Goal: Information Seeking & Learning: Learn about a topic

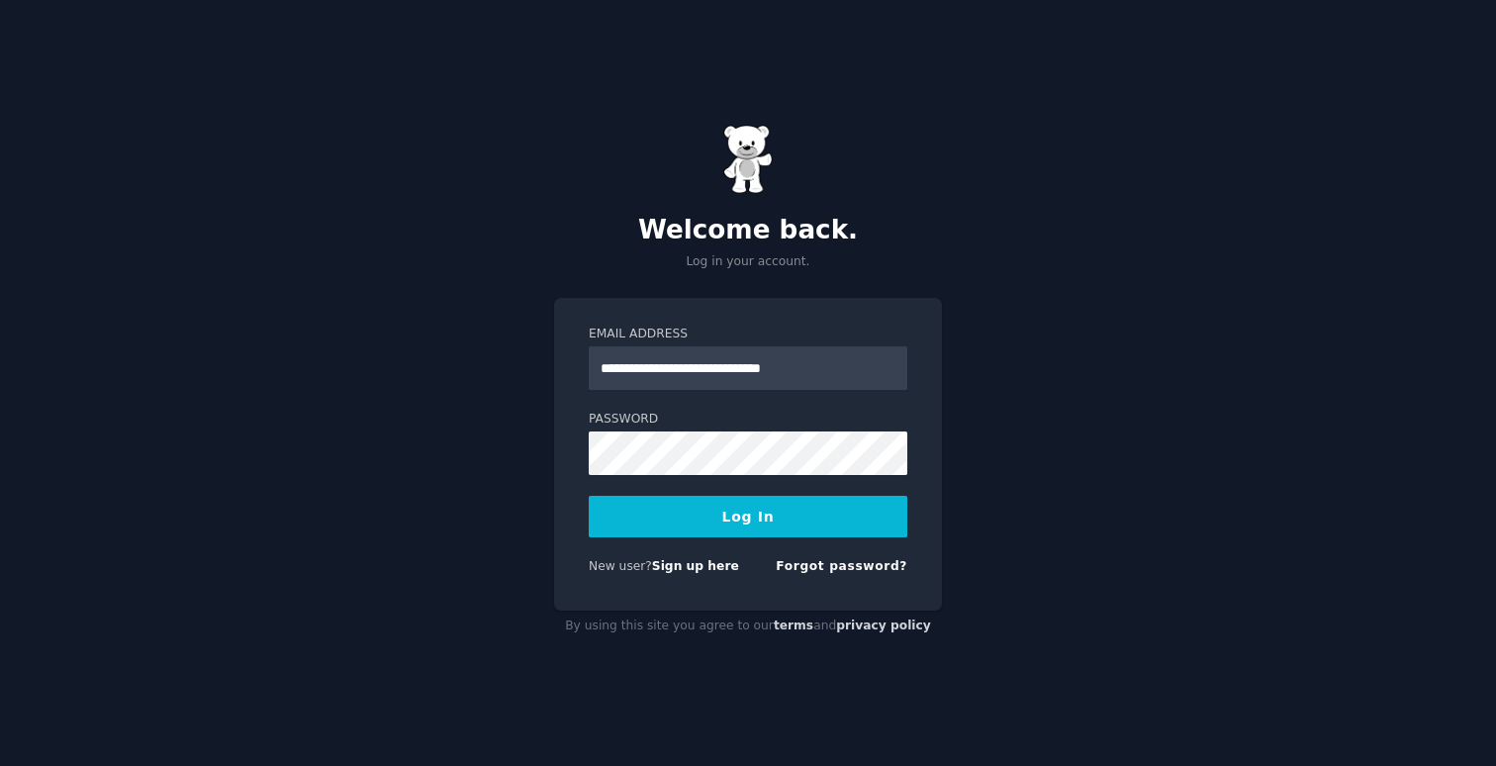
type input "**********"
click at [684, 478] on form "**********" at bounding box center [748, 454] width 319 height 257
click at [589, 496] on button "Log In" at bounding box center [748, 517] width 319 height 42
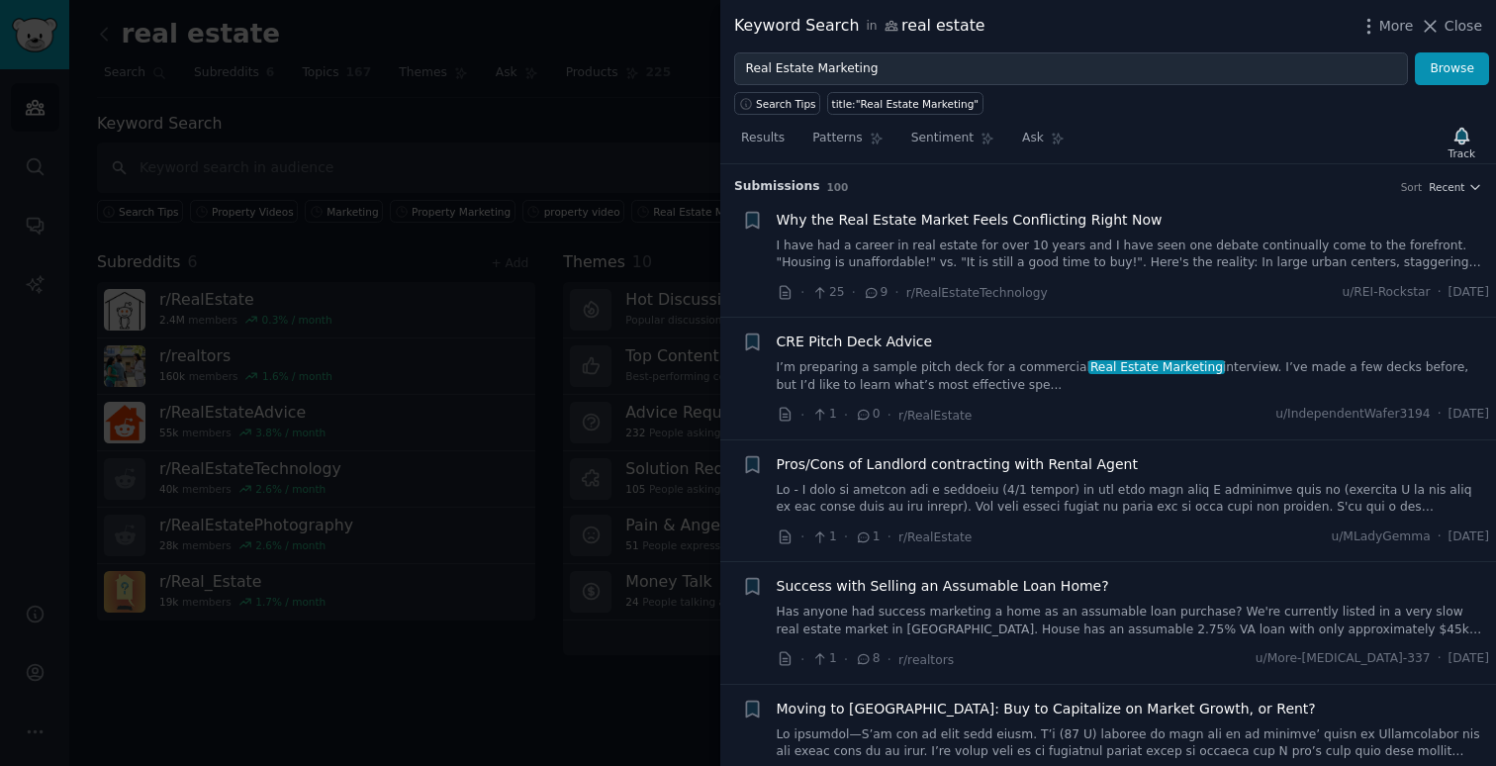
click at [627, 152] on div at bounding box center [748, 383] width 1496 height 766
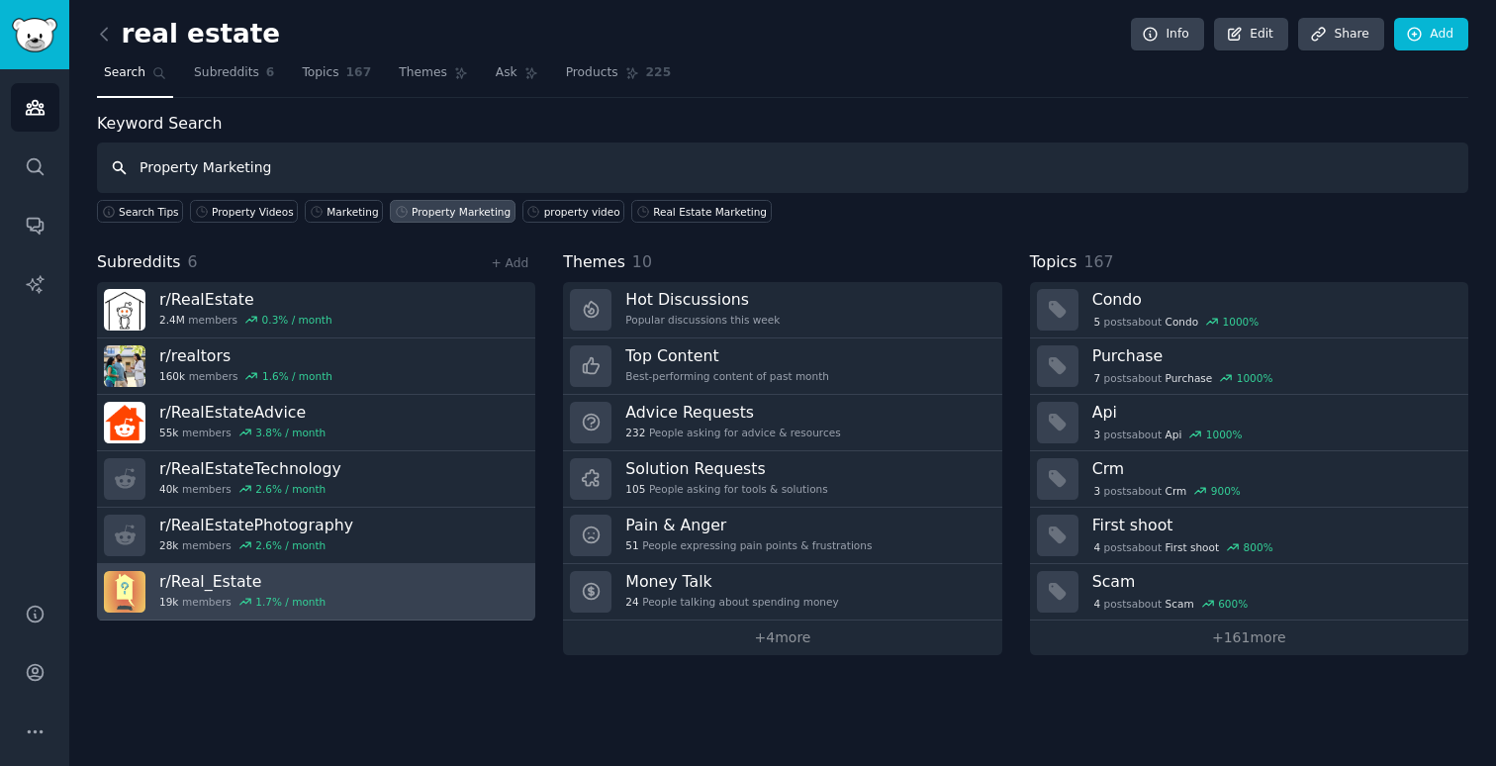
type input "Property Marketing"
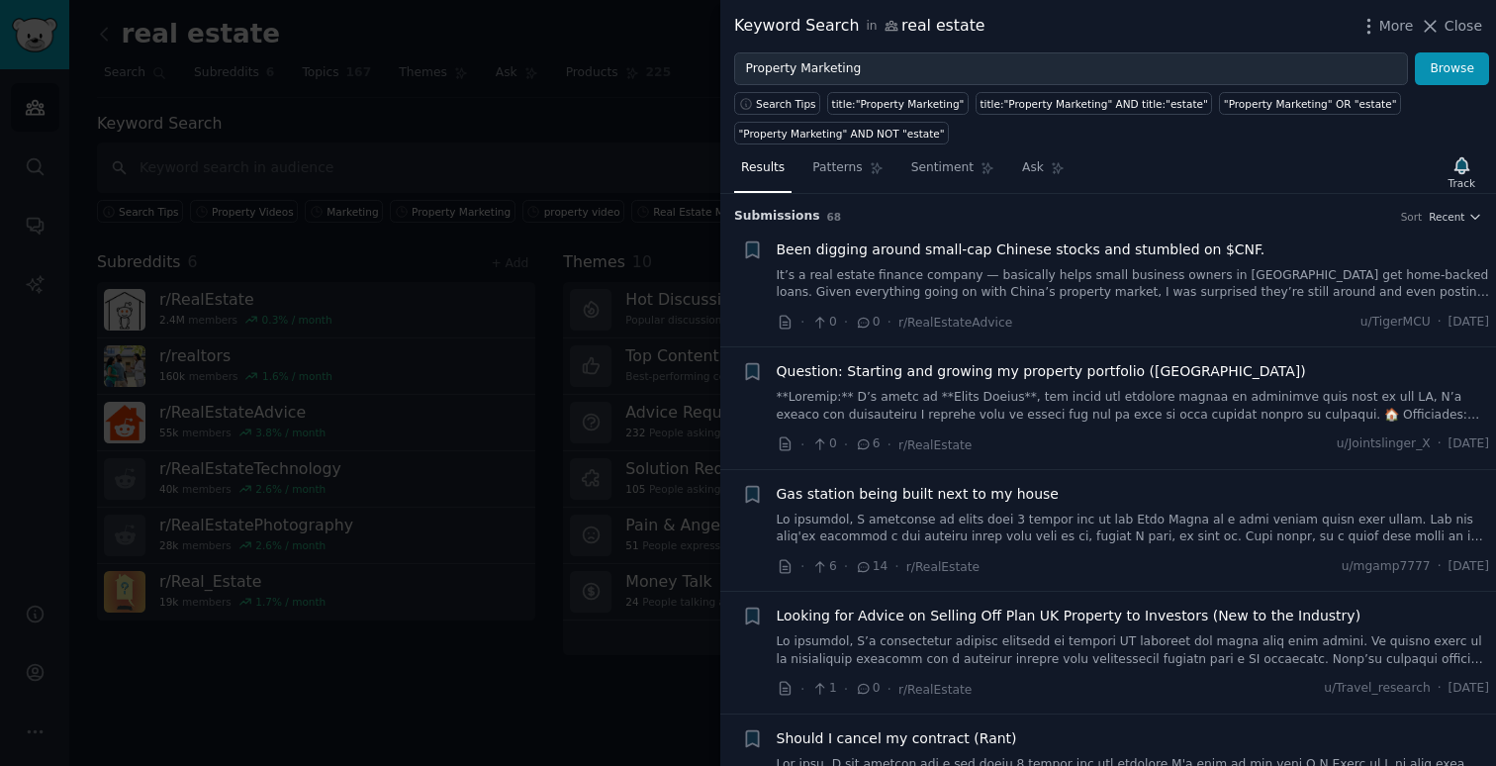
click at [197, 239] on div at bounding box center [748, 383] width 1496 height 766
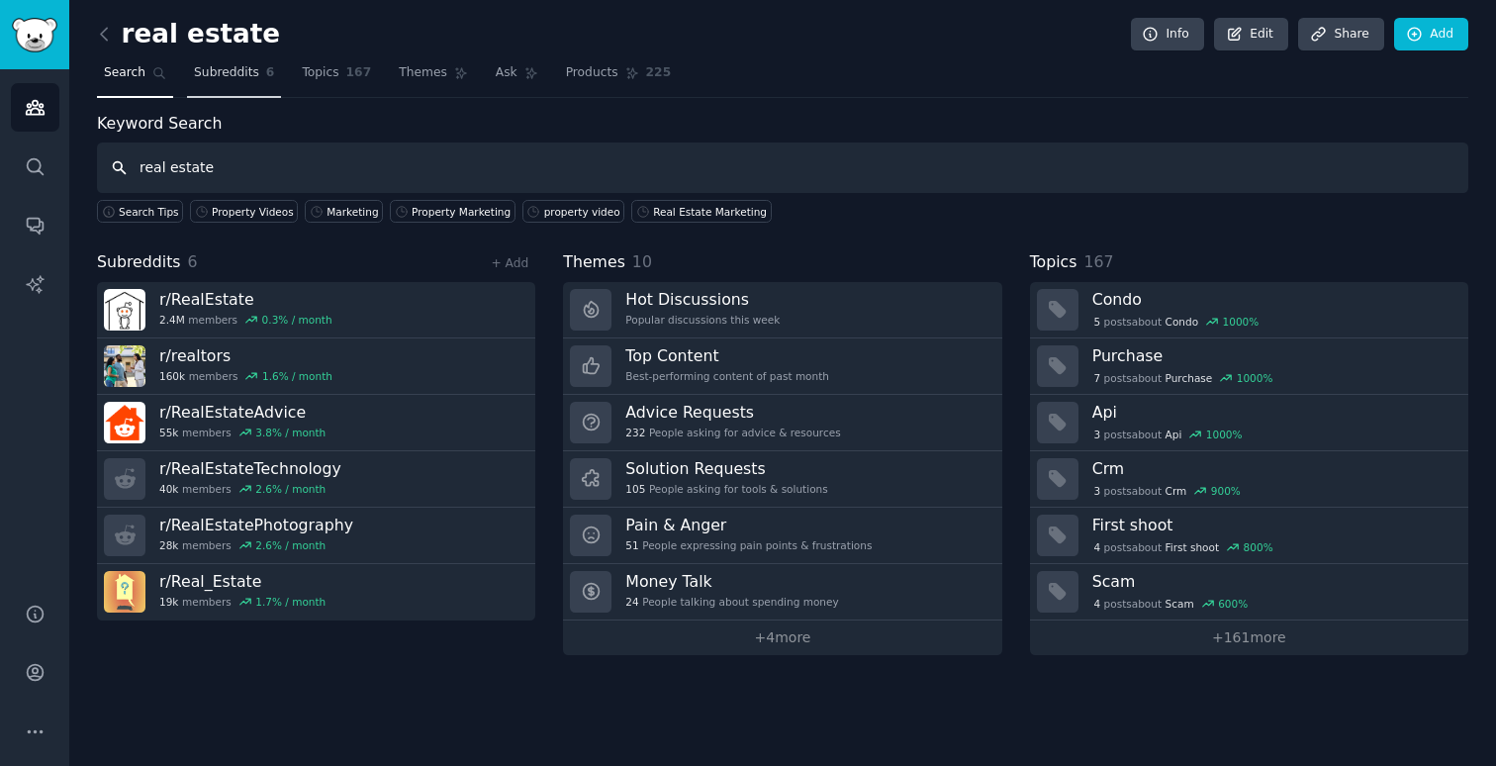
type input "real estate"
click at [241, 78] on span "Subreddits" at bounding box center [226, 73] width 65 height 18
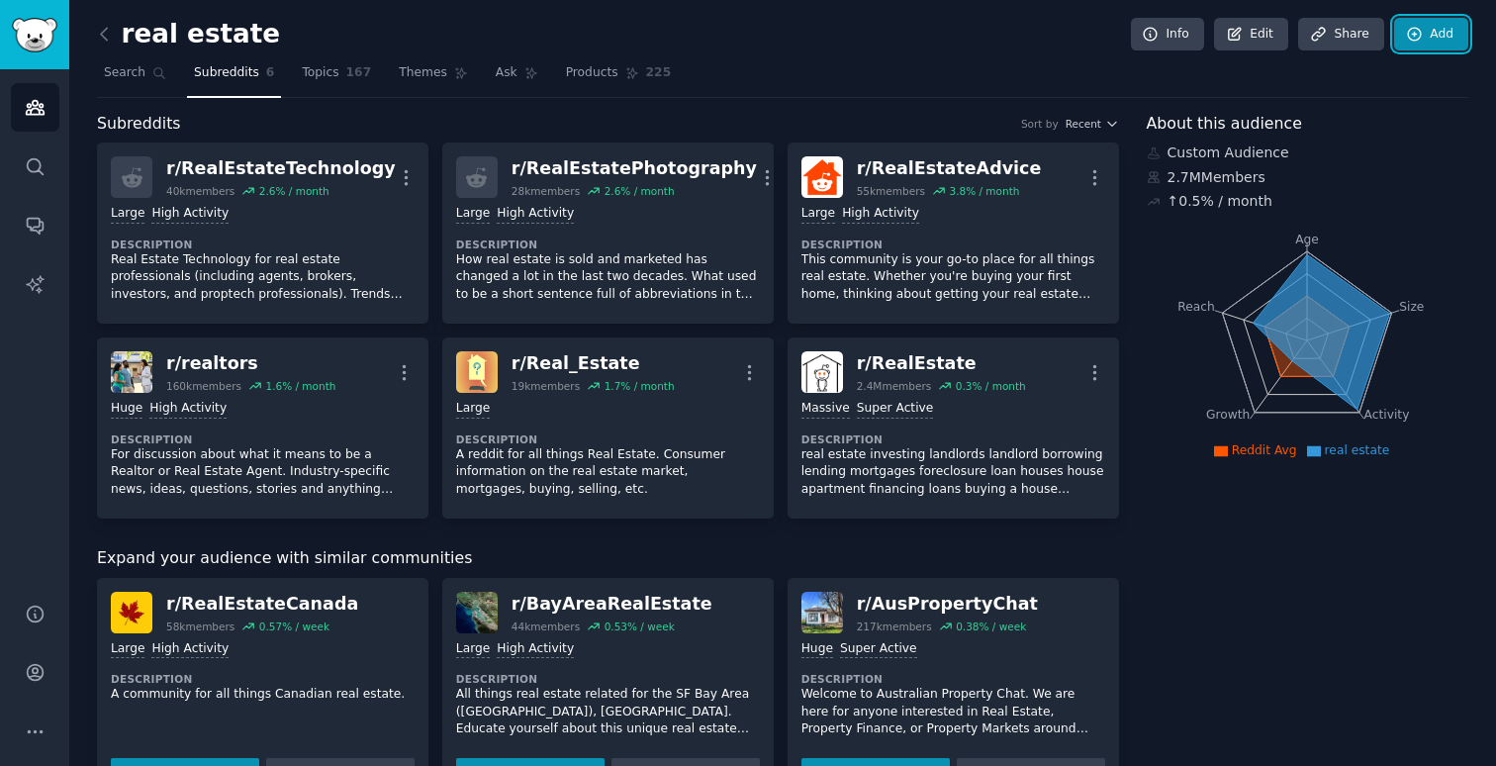
click at [1421, 41] on link "Add" at bounding box center [1432, 35] width 74 height 34
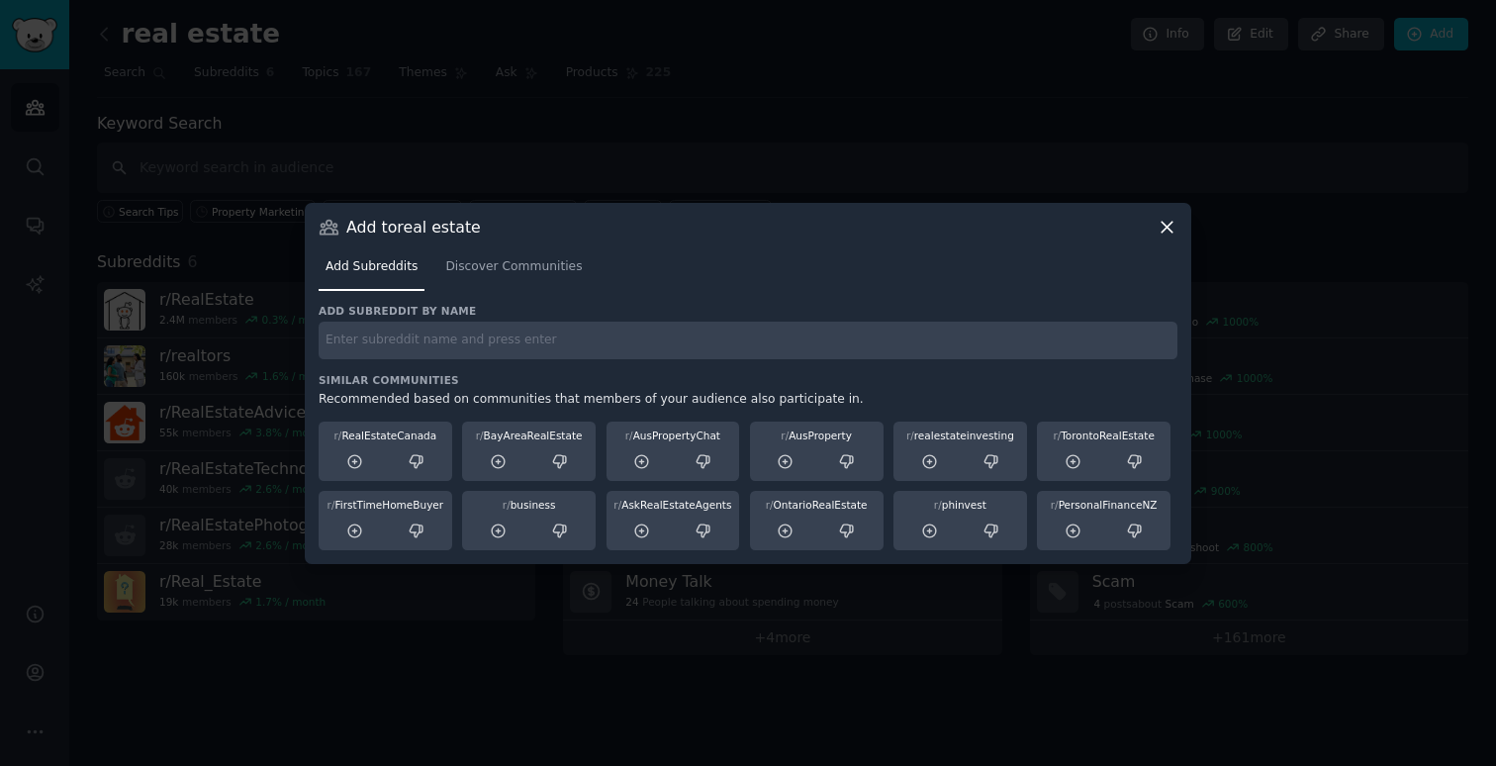
click at [621, 341] on input "text" at bounding box center [748, 341] width 859 height 39
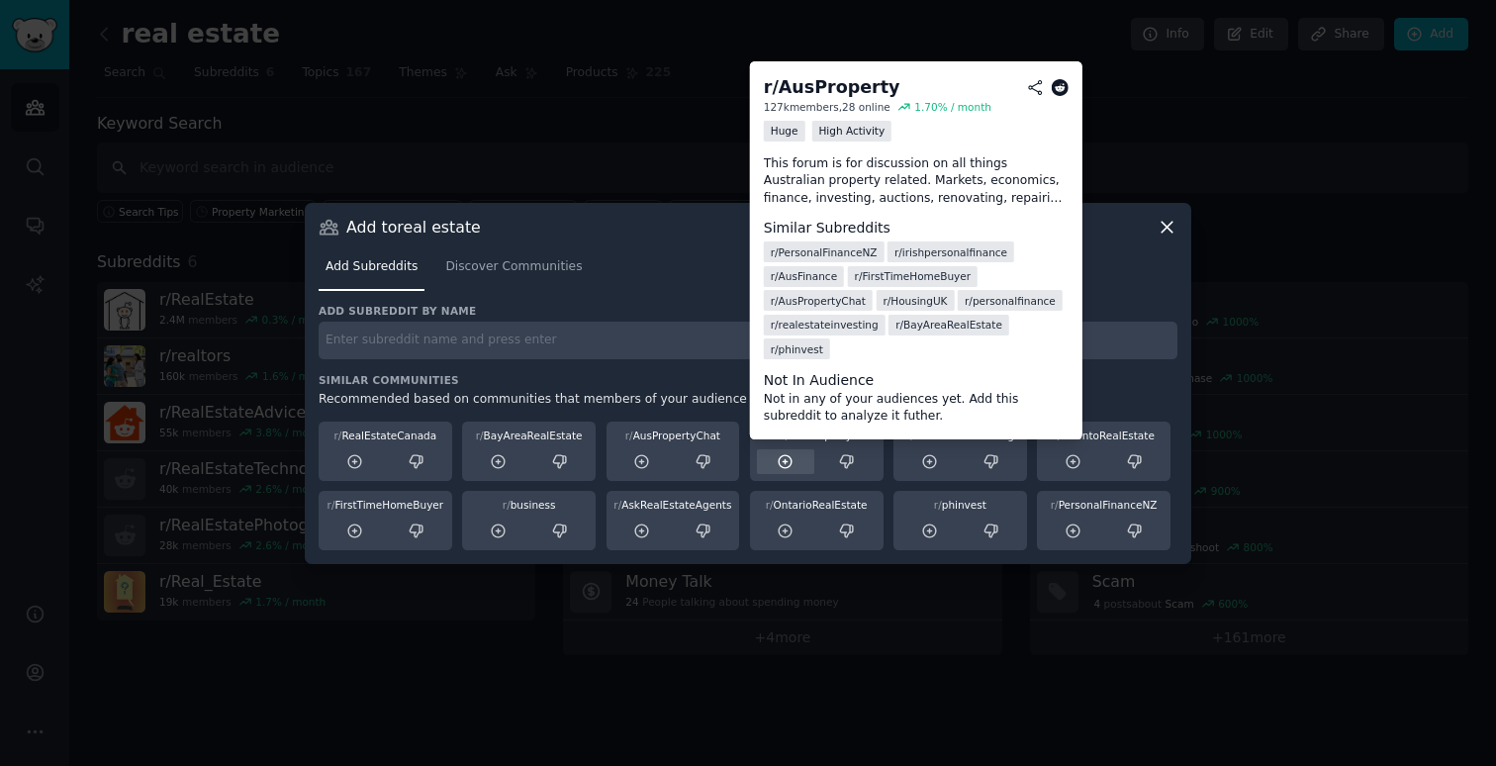
click at [780, 466] on icon at bounding box center [786, 462] width 18 height 18
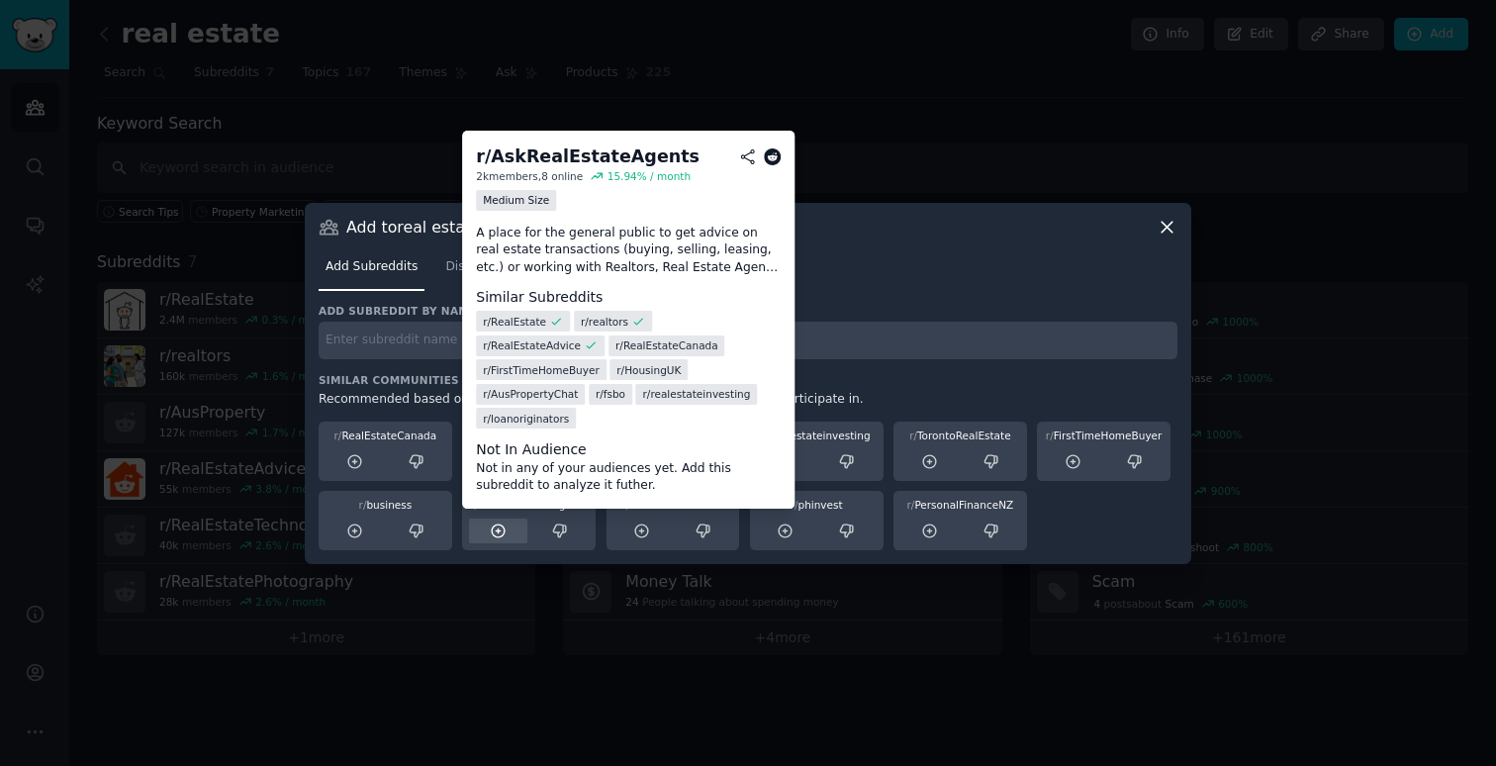
click at [499, 530] on icon at bounding box center [499, 532] width 18 height 18
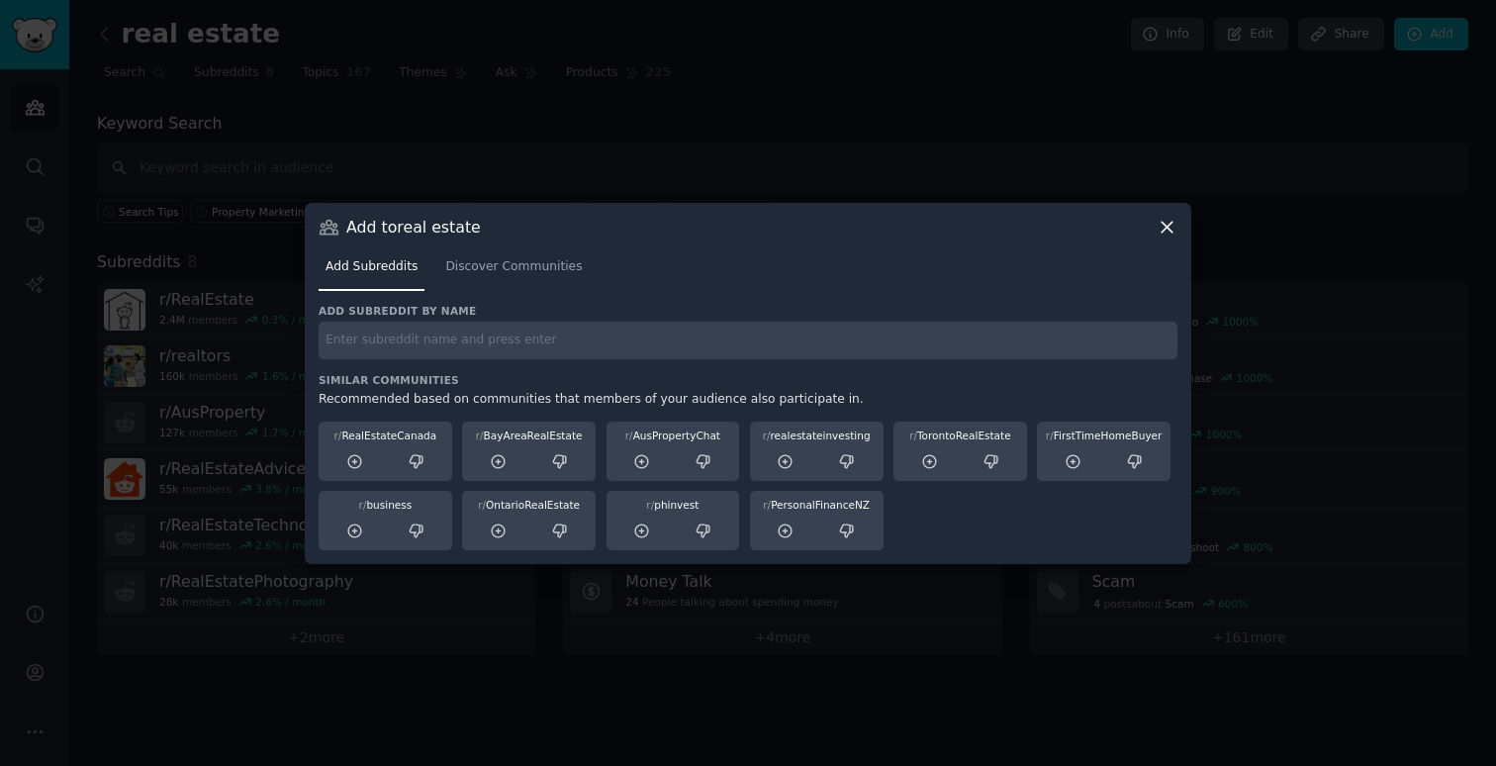
click at [1178, 225] on div "Add to real estate Add Subreddits Discover Communities Add subreddit by name Si…" at bounding box center [748, 383] width 887 height 361
click at [1173, 227] on icon at bounding box center [1167, 227] width 21 height 21
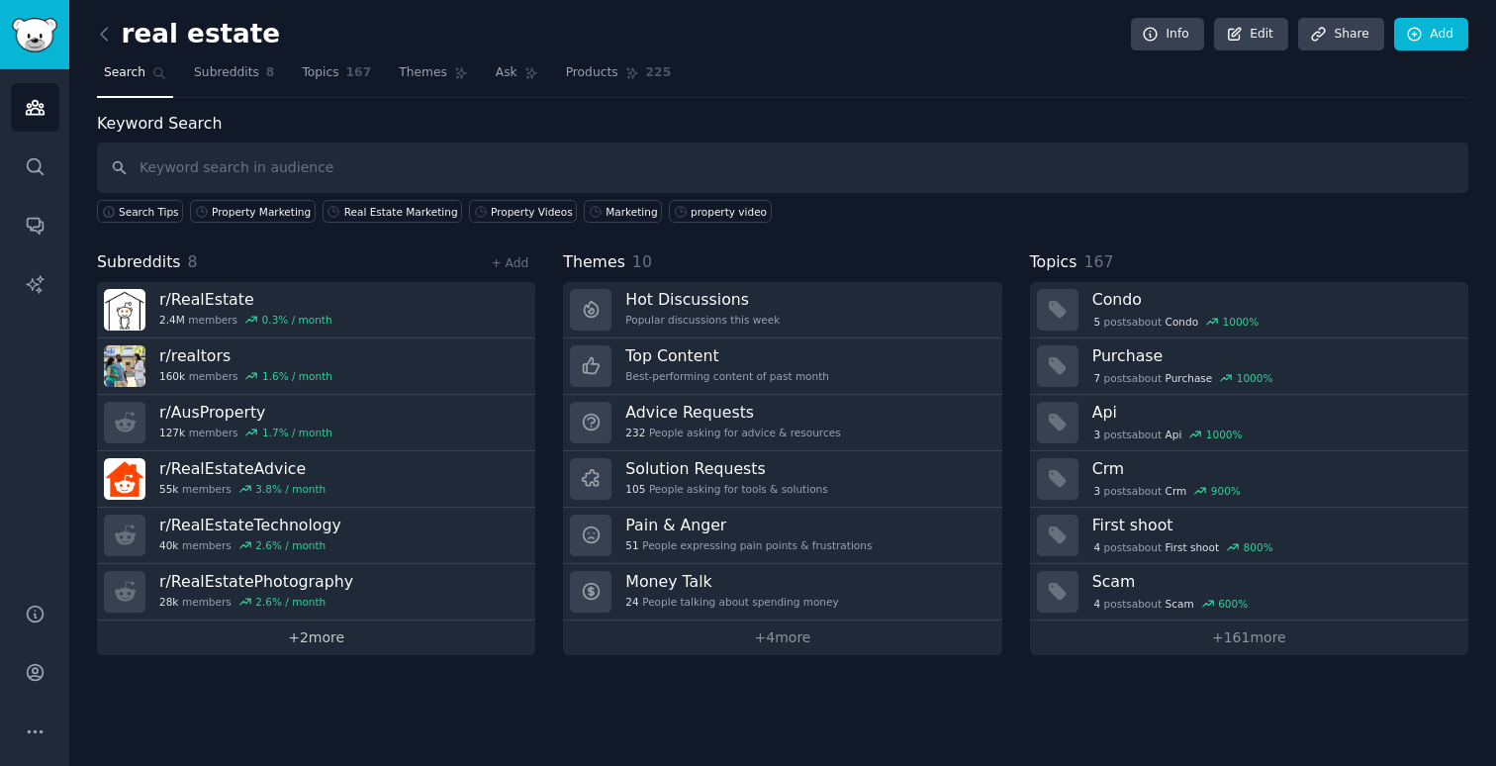
click at [281, 633] on link "+ 2 more" at bounding box center [316, 638] width 438 height 35
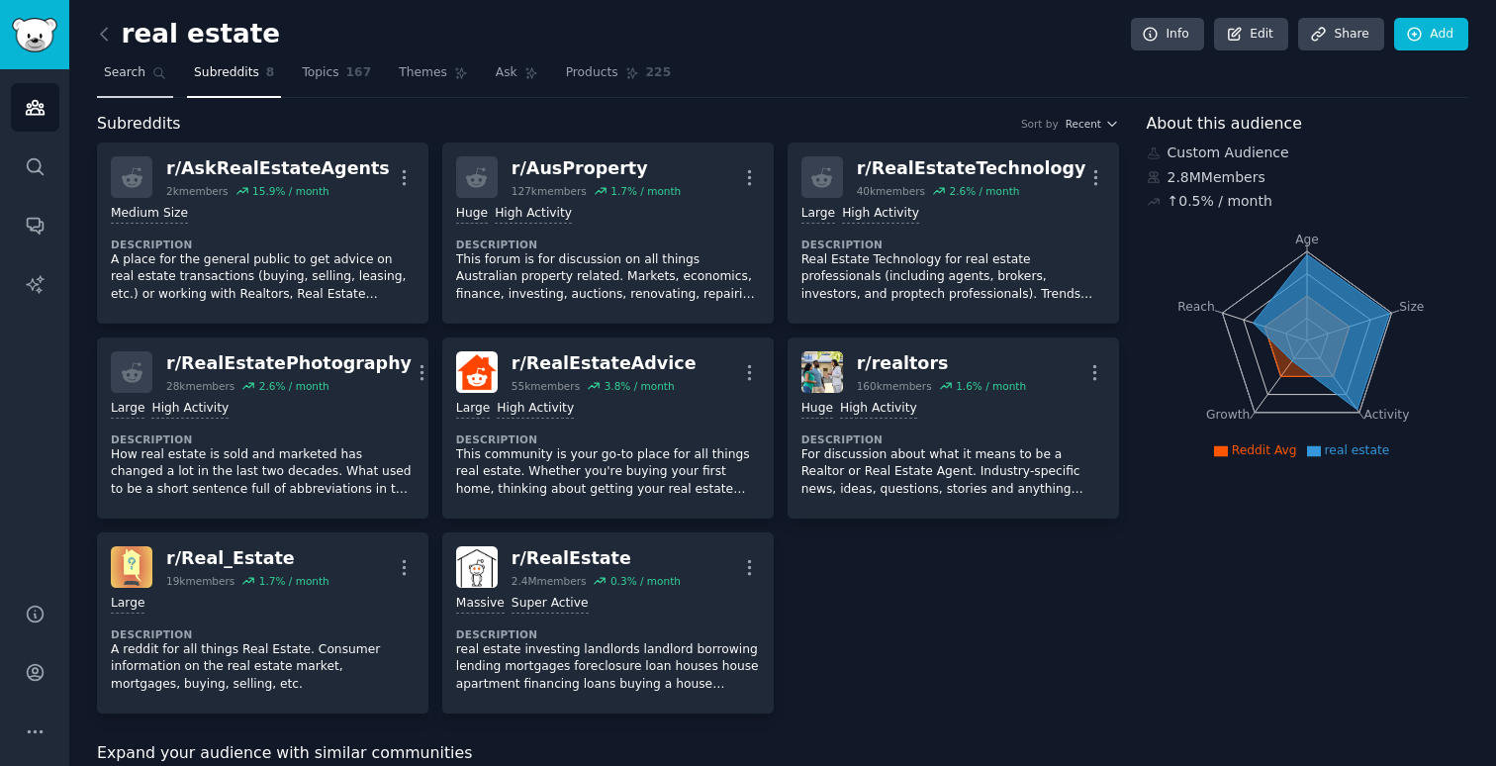
click at [139, 77] on span "Search" at bounding box center [125, 73] width 42 height 18
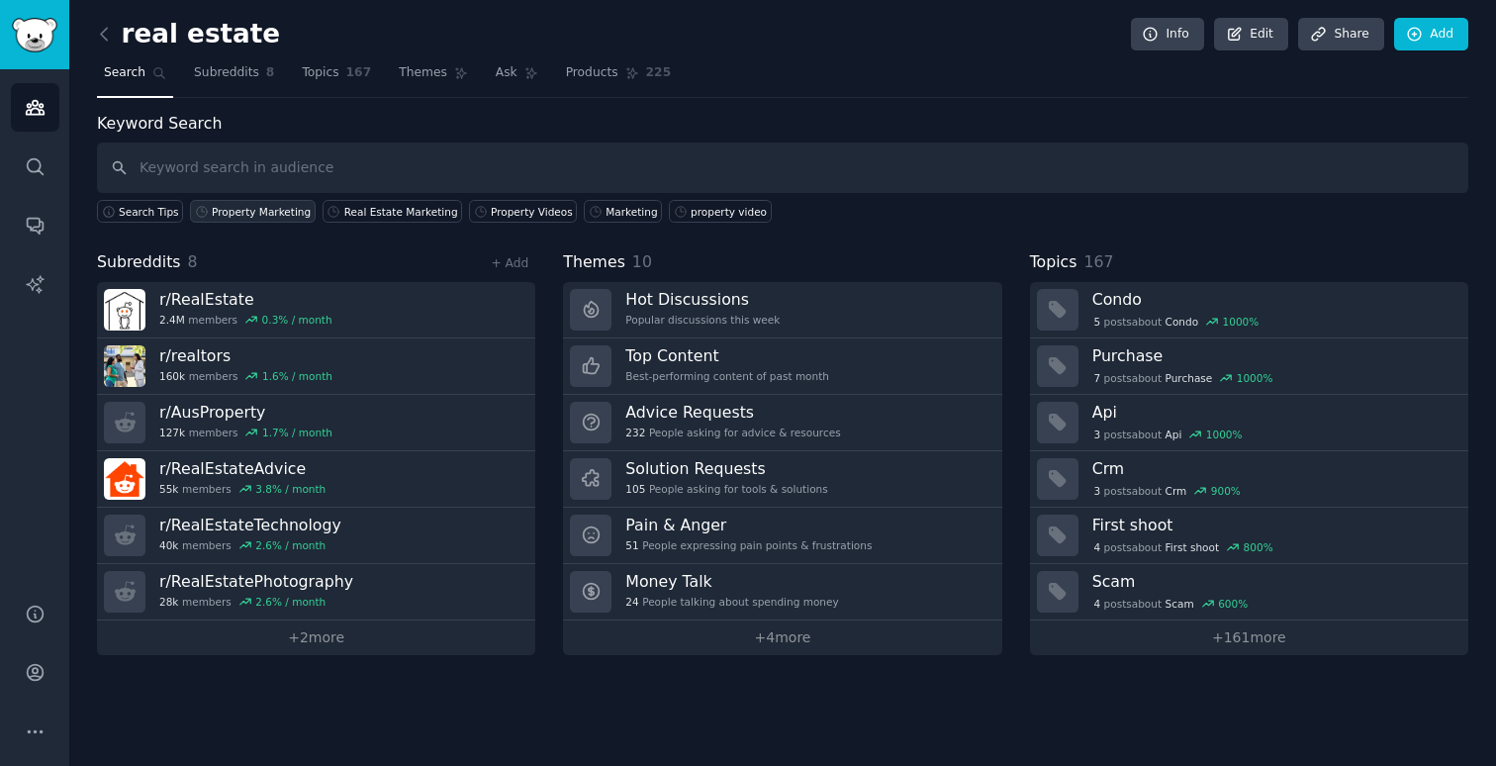
click at [283, 206] on div "Property Marketing" at bounding box center [261, 212] width 99 height 14
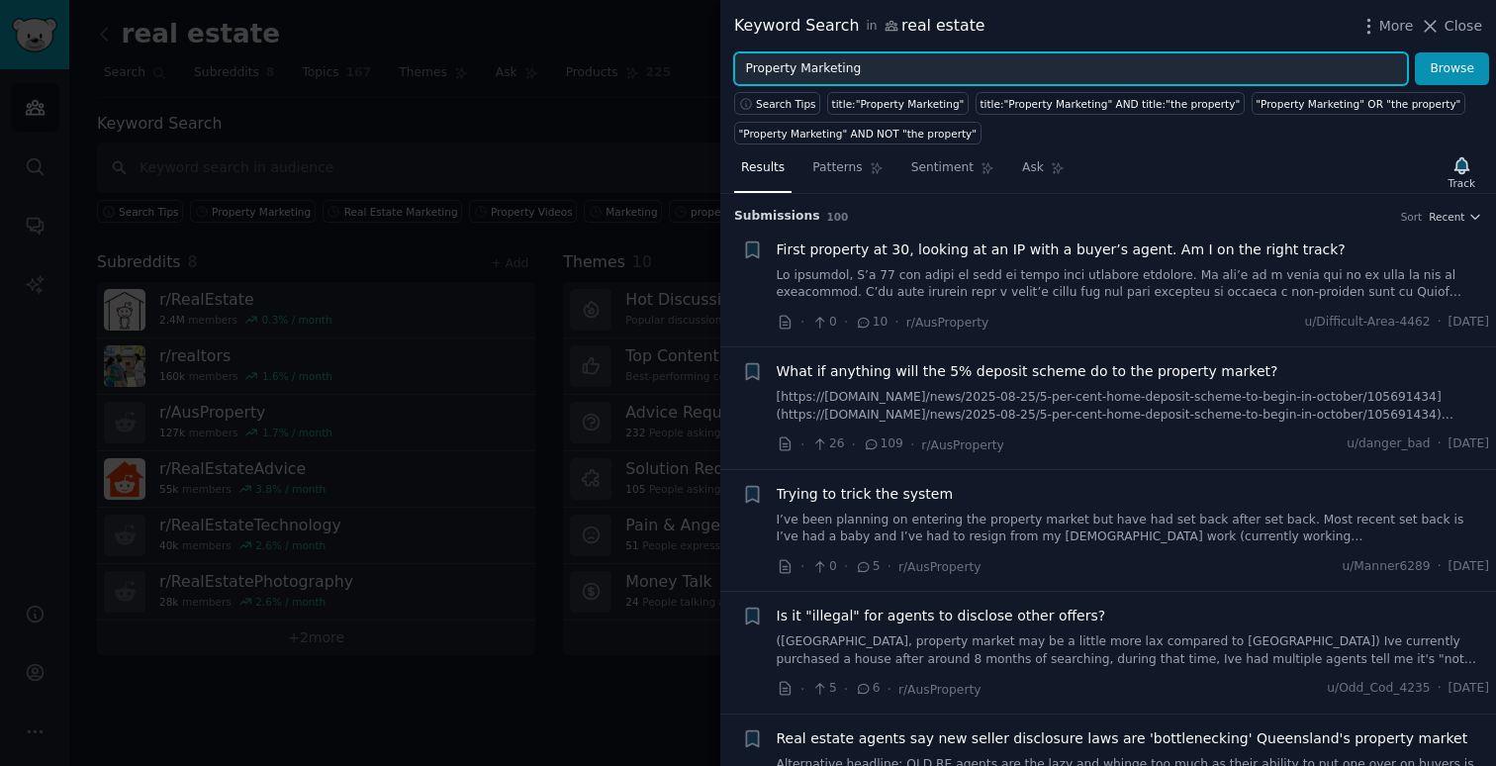
click at [882, 74] on input "Property Marketing" at bounding box center [1071, 69] width 674 height 34
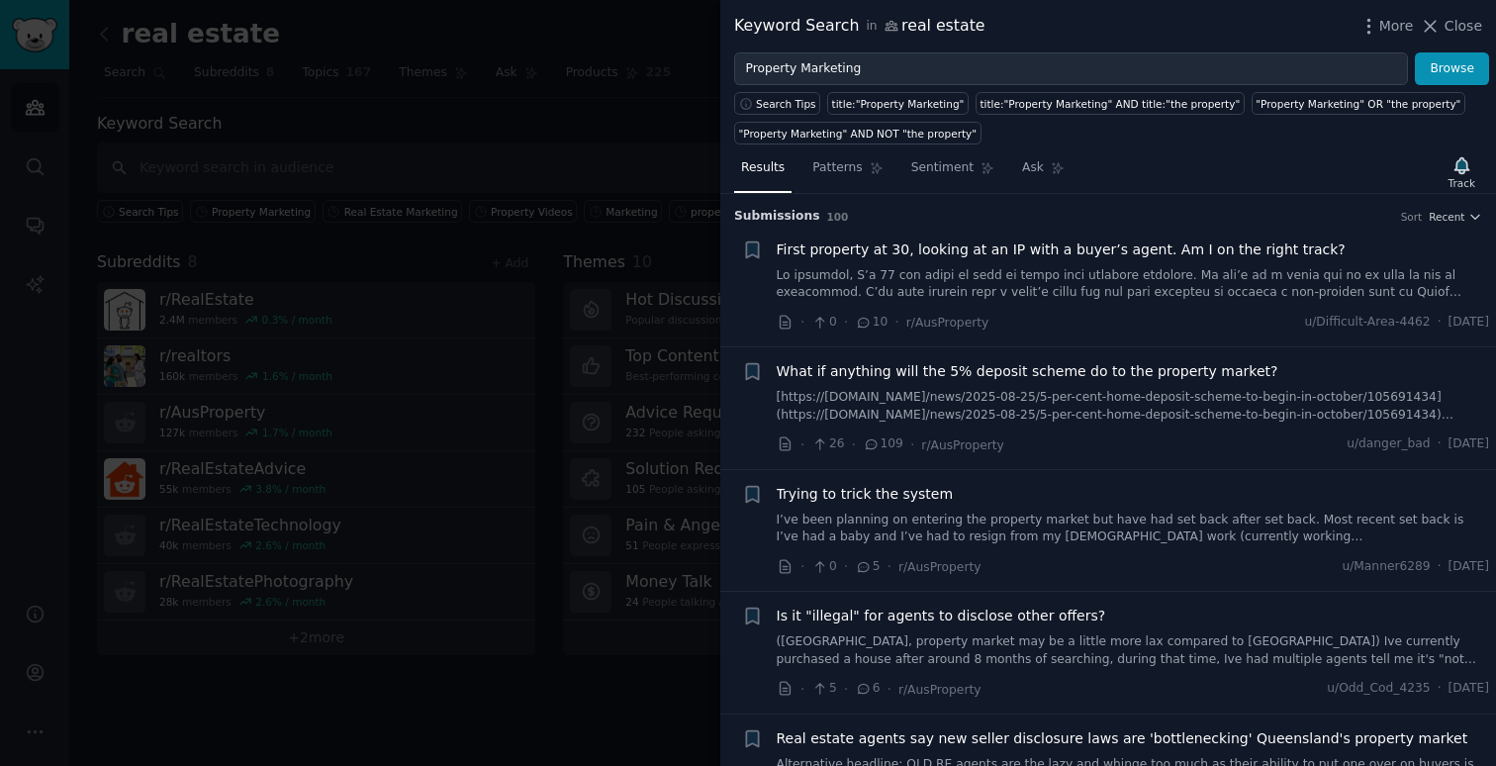
click at [458, 390] on div at bounding box center [748, 383] width 1496 height 766
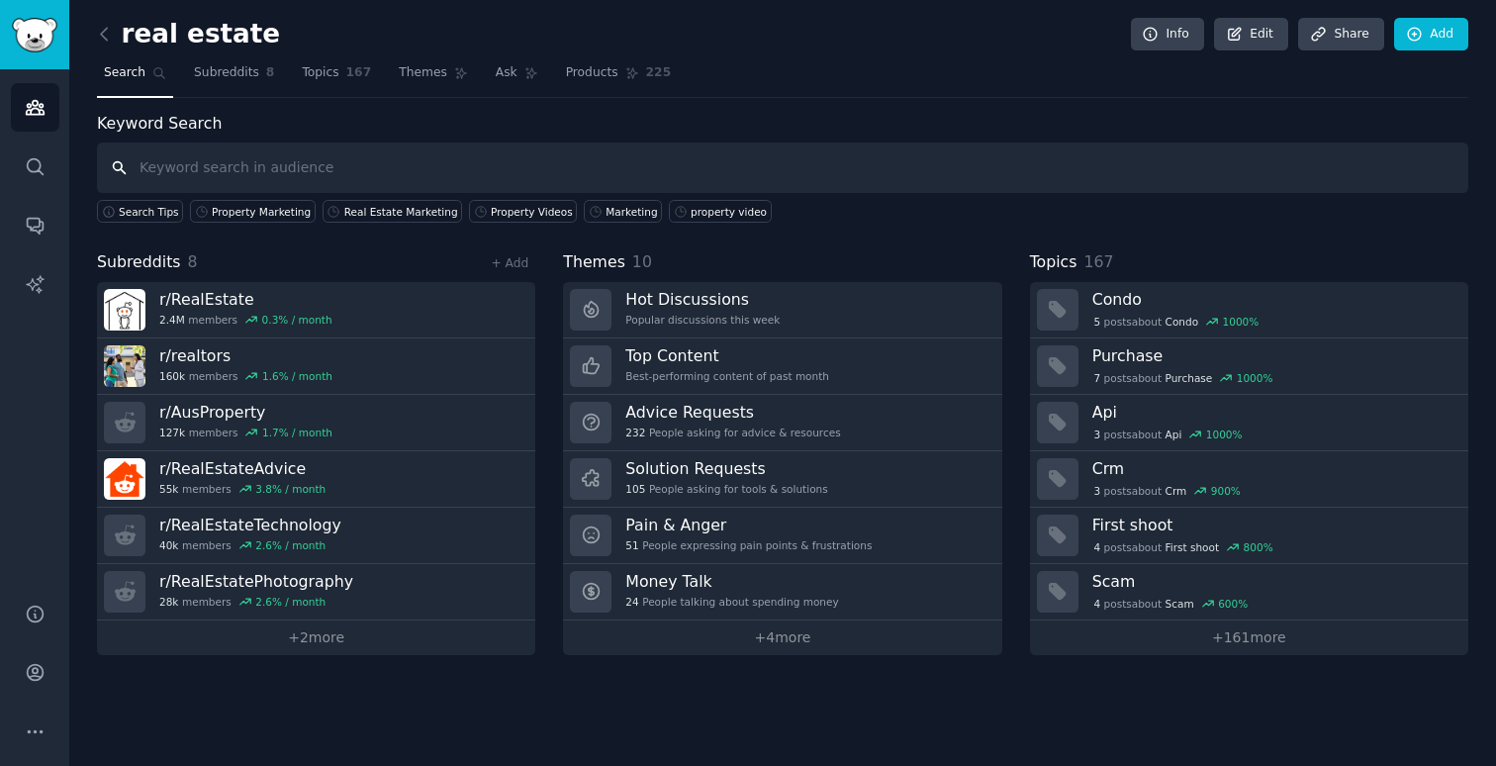
click at [314, 174] on input "text" at bounding box center [783, 168] width 1372 height 50
type input "P"
click at [529, 218] on link "Property Videos" at bounding box center [523, 211] width 108 height 23
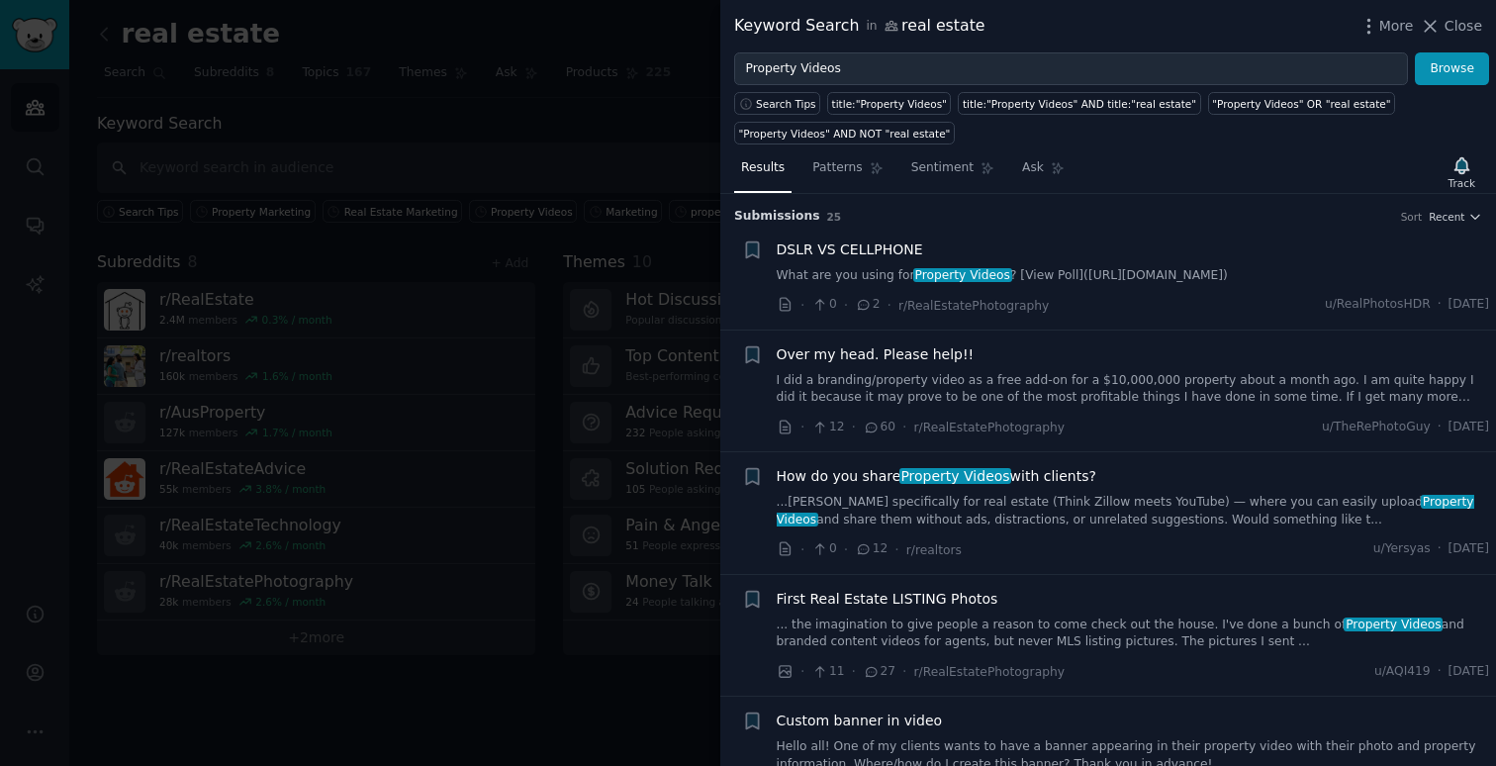
scroll to position [19, 0]
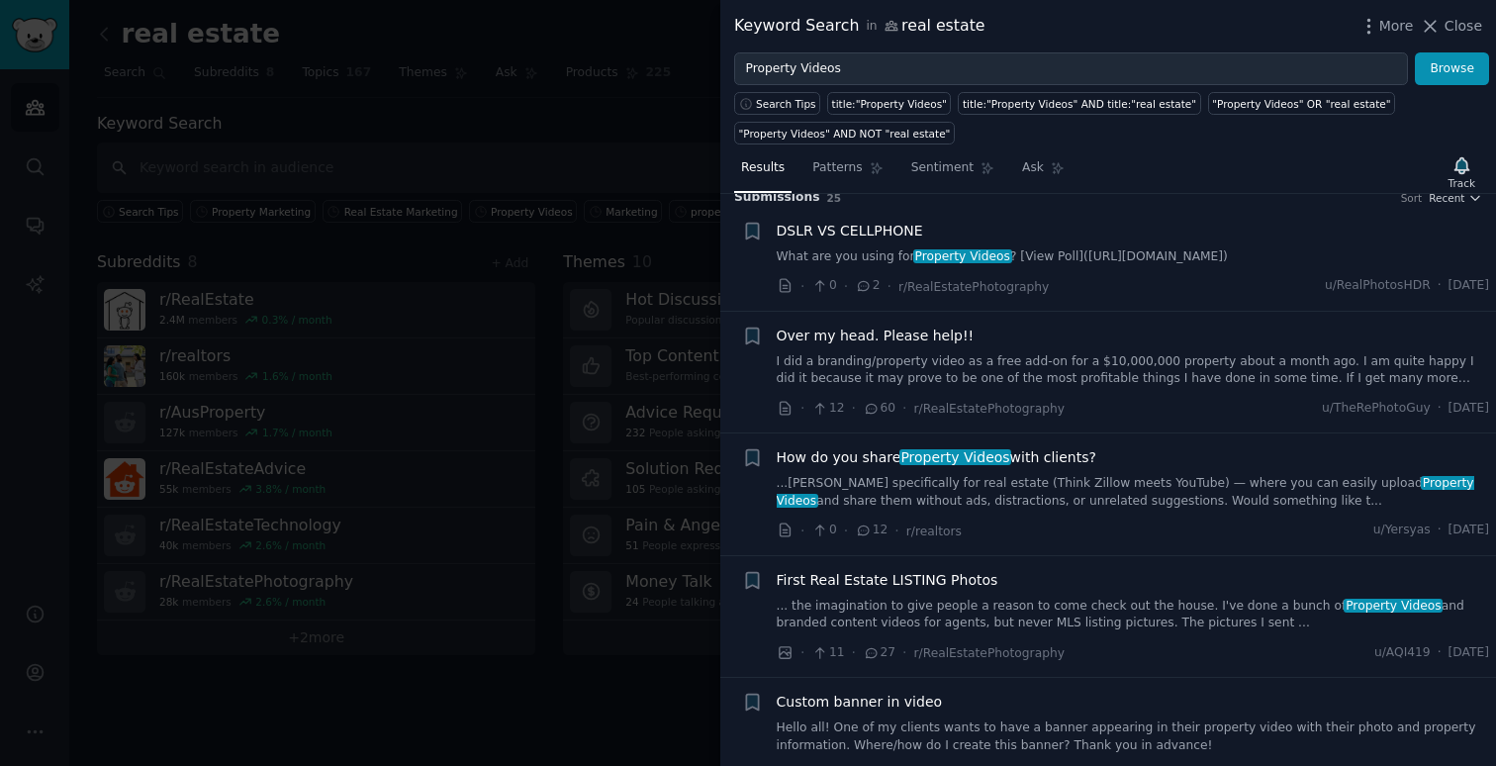
click at [832, 332] on span "Over my head. Please help!!" at bounding box center [876, 336] width 198 height 21
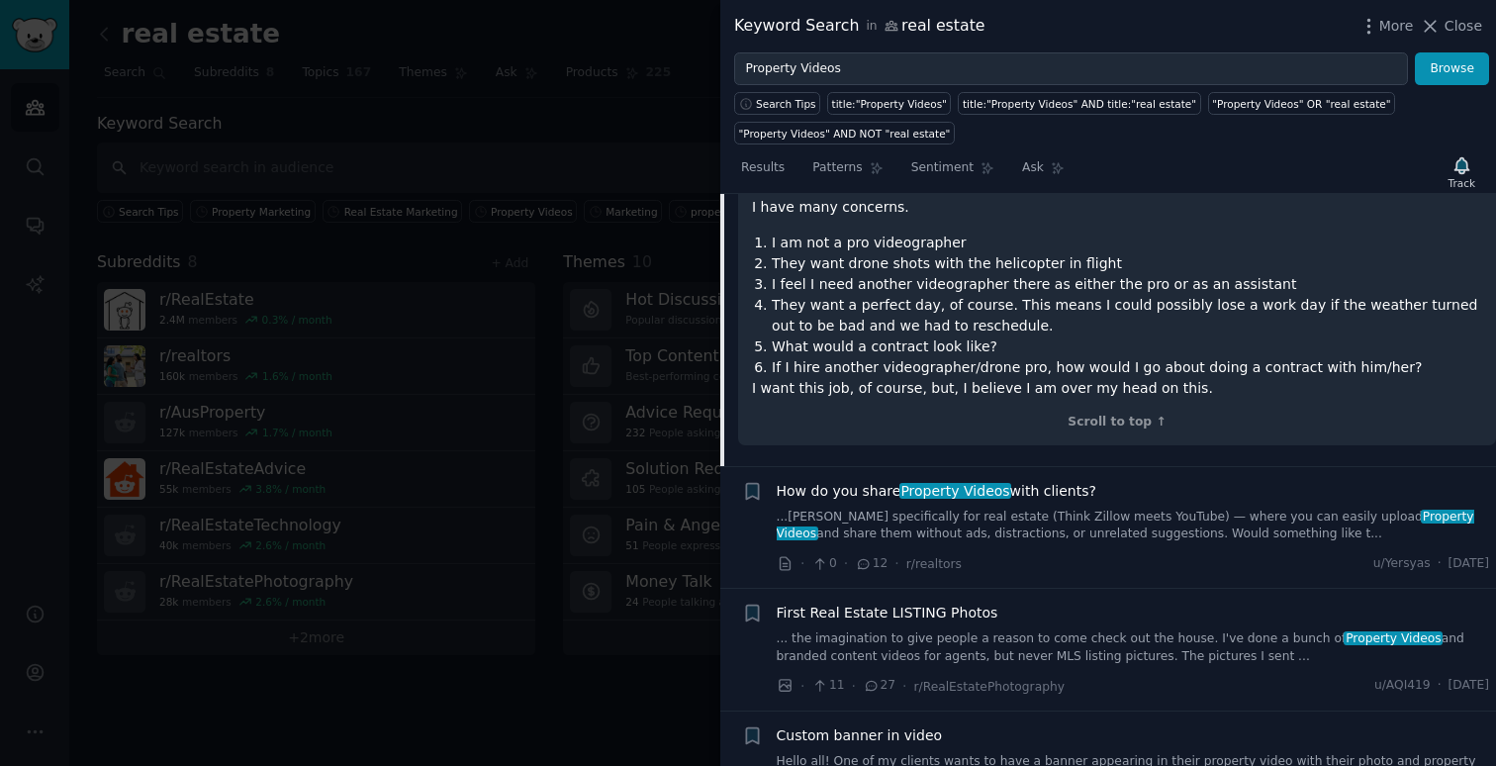
scroll to position [530, 0]
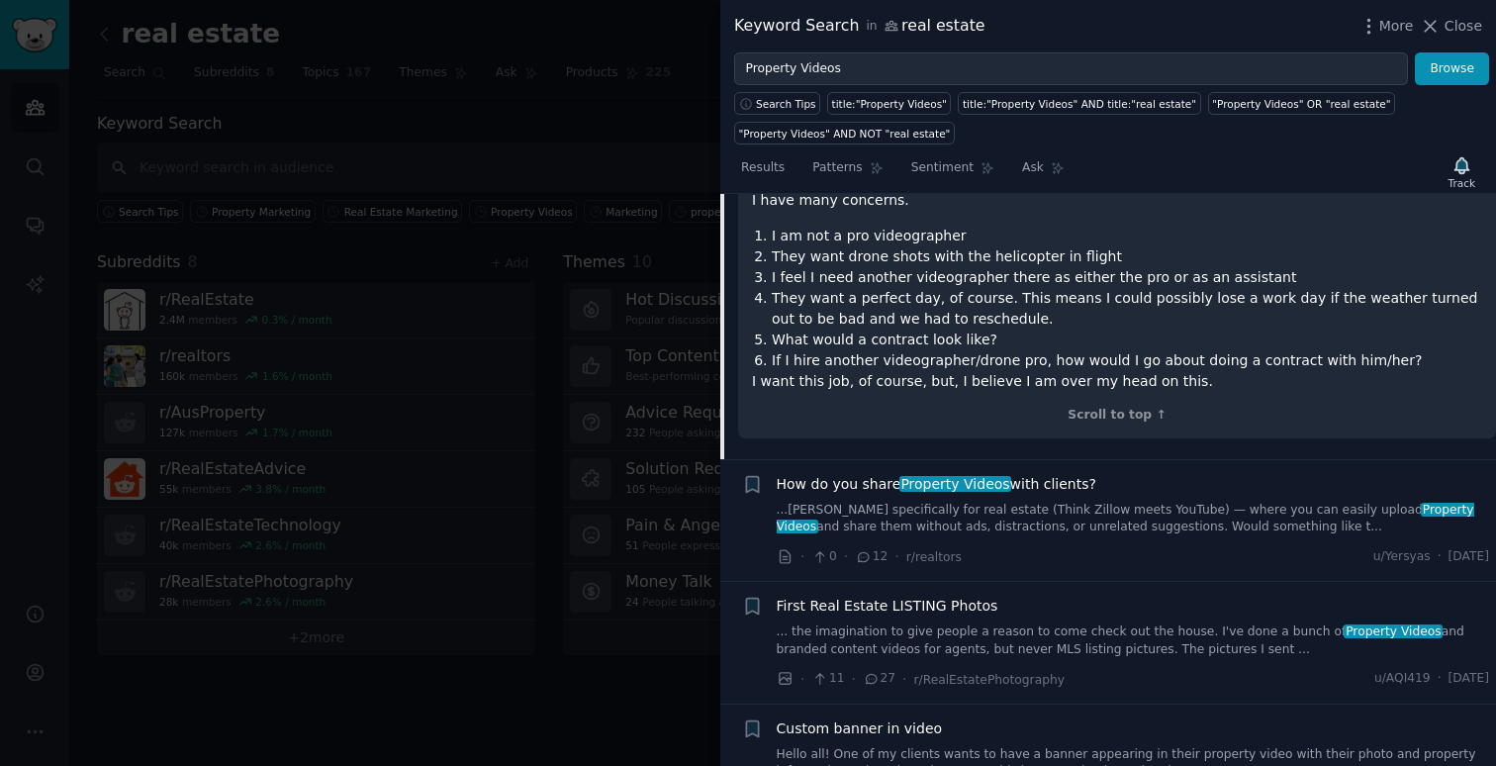
click at [1137, 515] on link "...ned specifically for real estate (Think Zillow meets YouTube) — where you ca…" at bounding box center [1134, 519] width 714 height 35
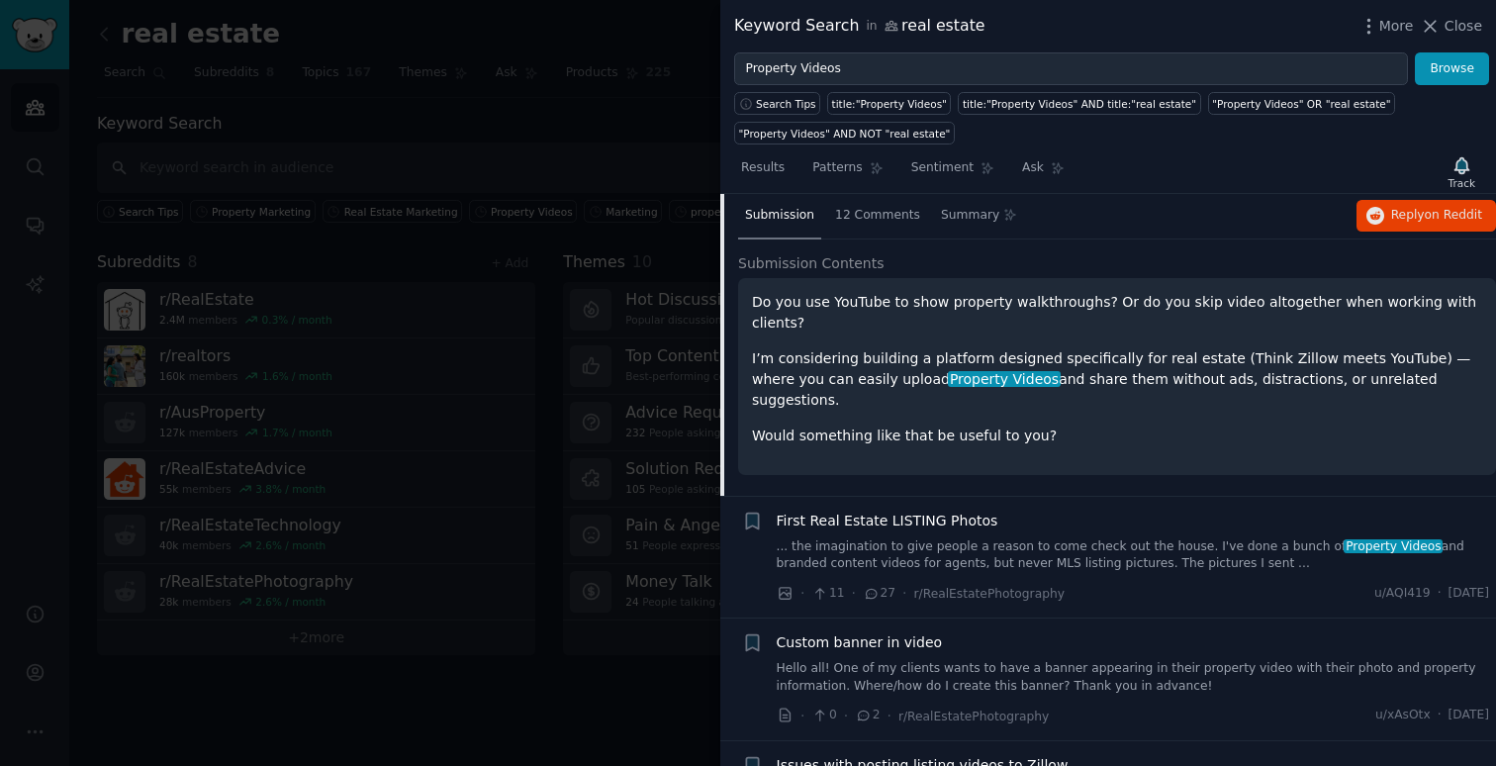
scroll to position [394, 0]
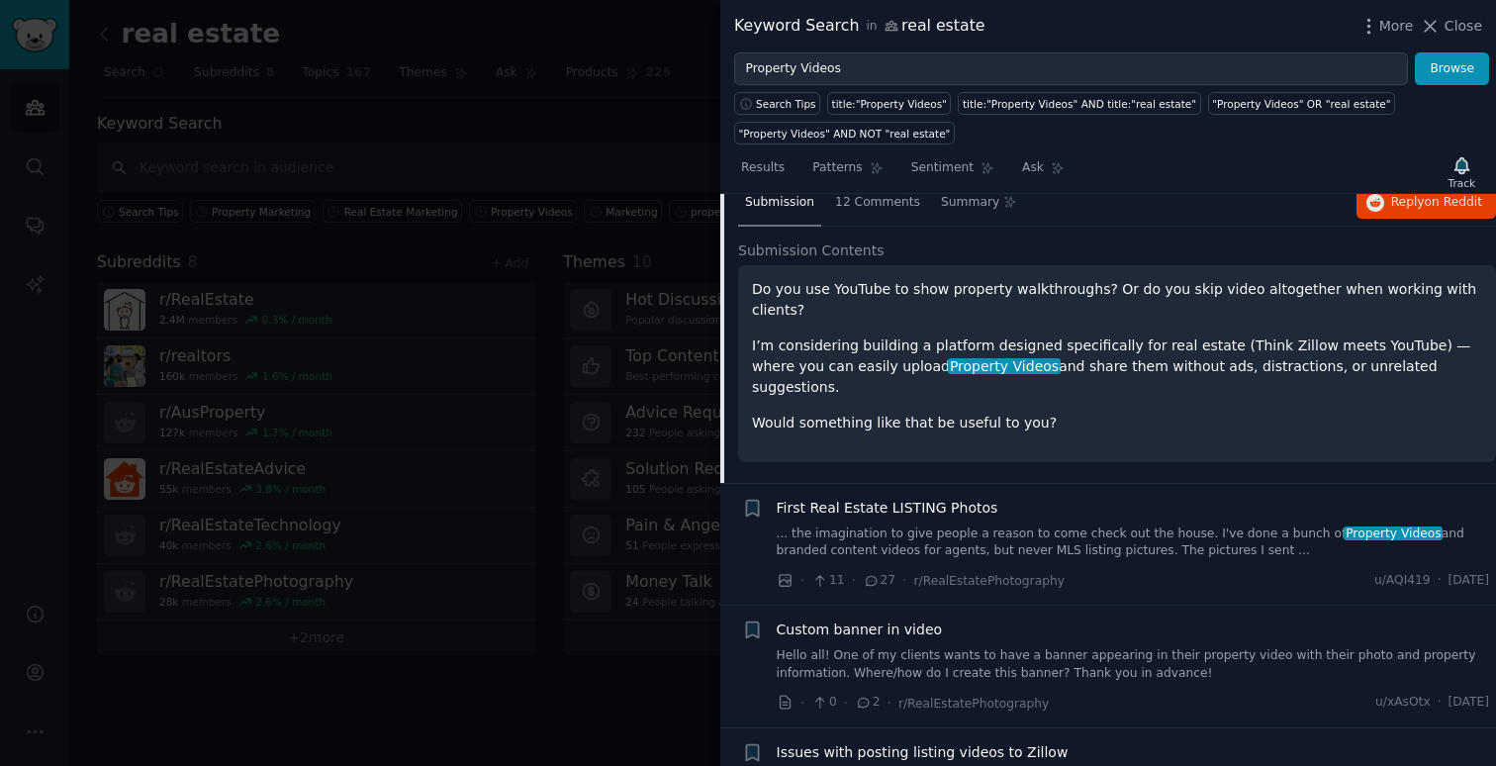
click at [1086, 530] on link "... the imagination to give people a reason to come check out the house. I've d…" at bounding box center [1134, 543] width 714 height 35
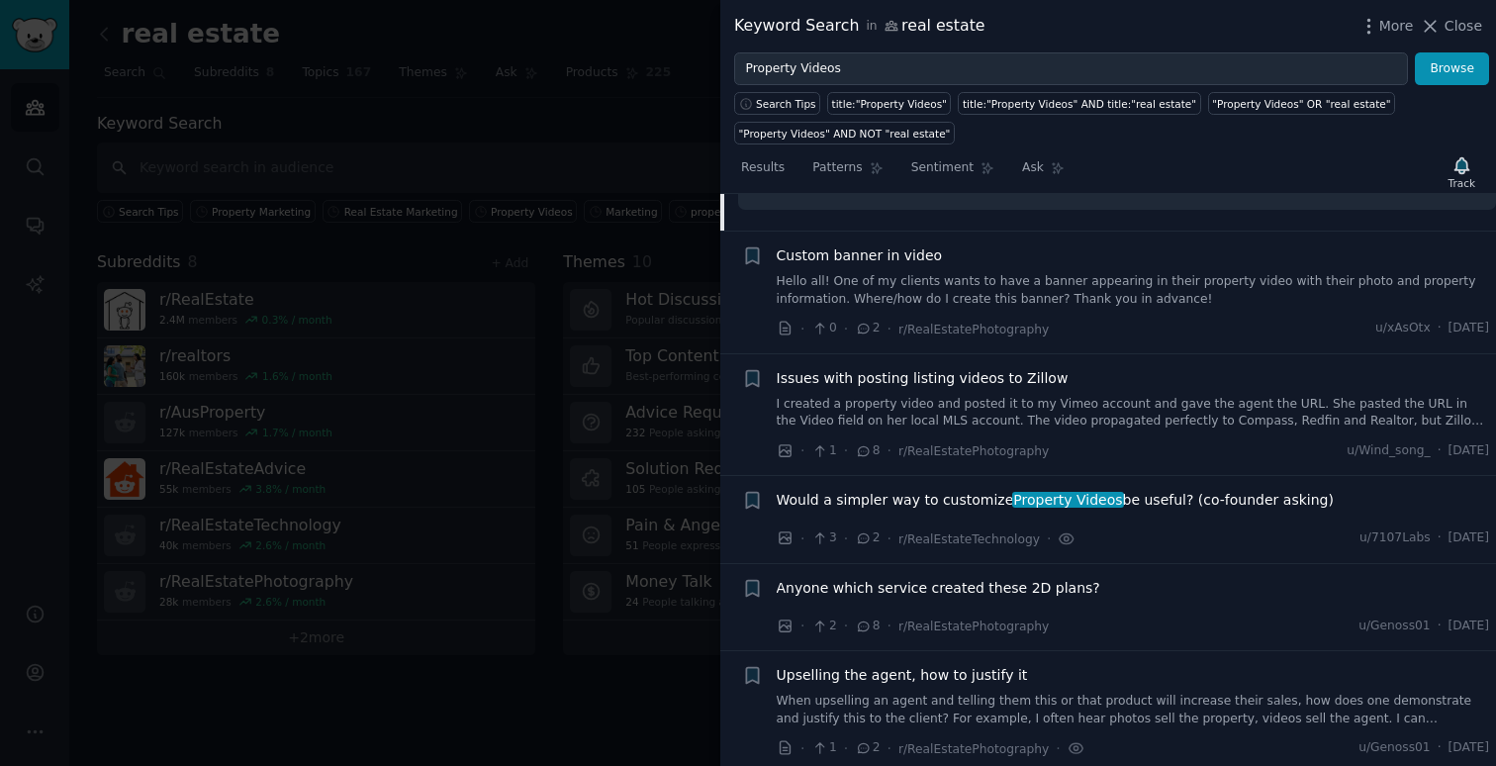
scroll to position [1654, 0]
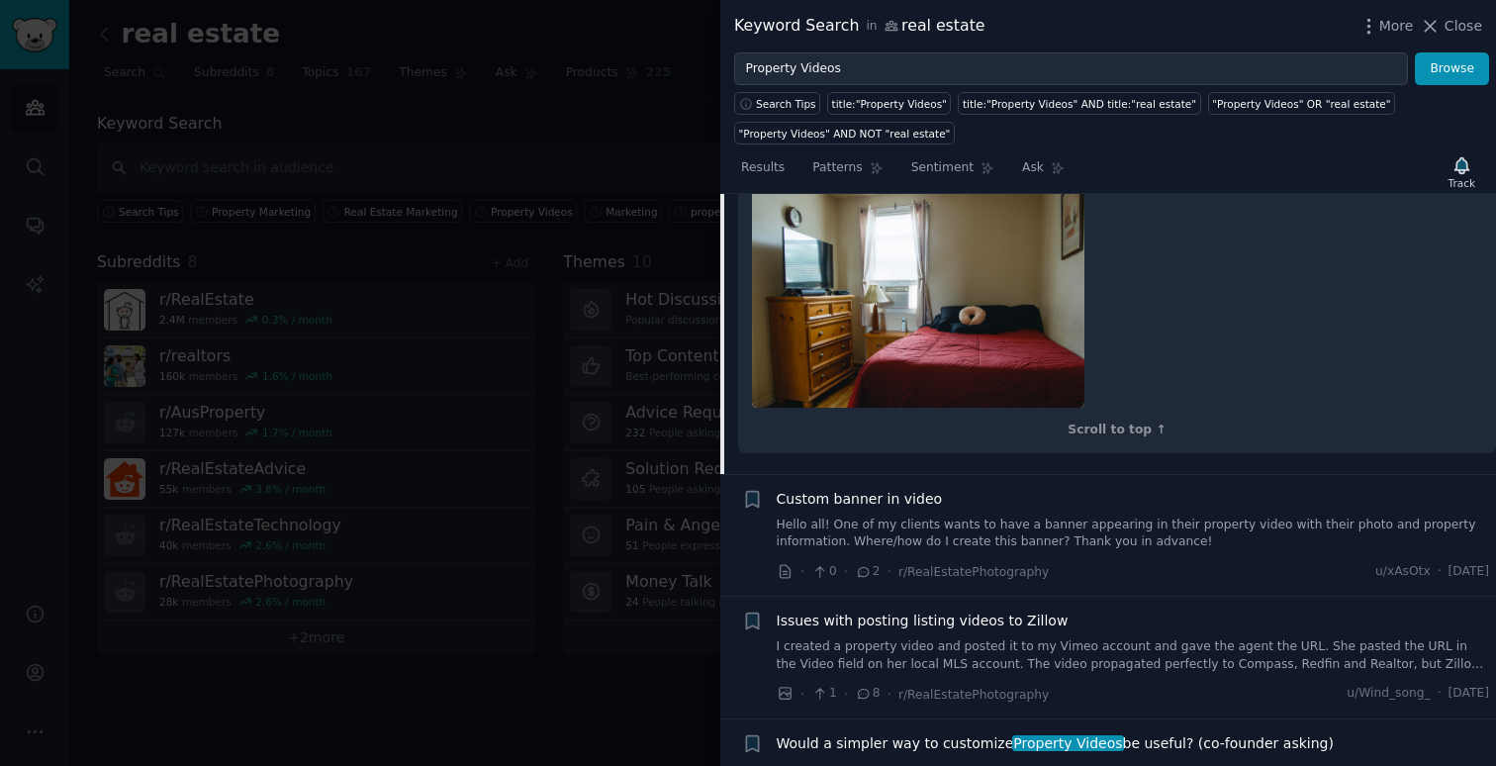
click at [1171, 533] on div "Custom banner in video Hello all! One of my clients wants to have a banner appe…" at bounding box center [1134, 536] width 714 height 94
click at [1170, 526] on link "Hello all! One of my clients wants to have a banner appearing in their property…" at bounding box center [1134, 534] width 714 height 35
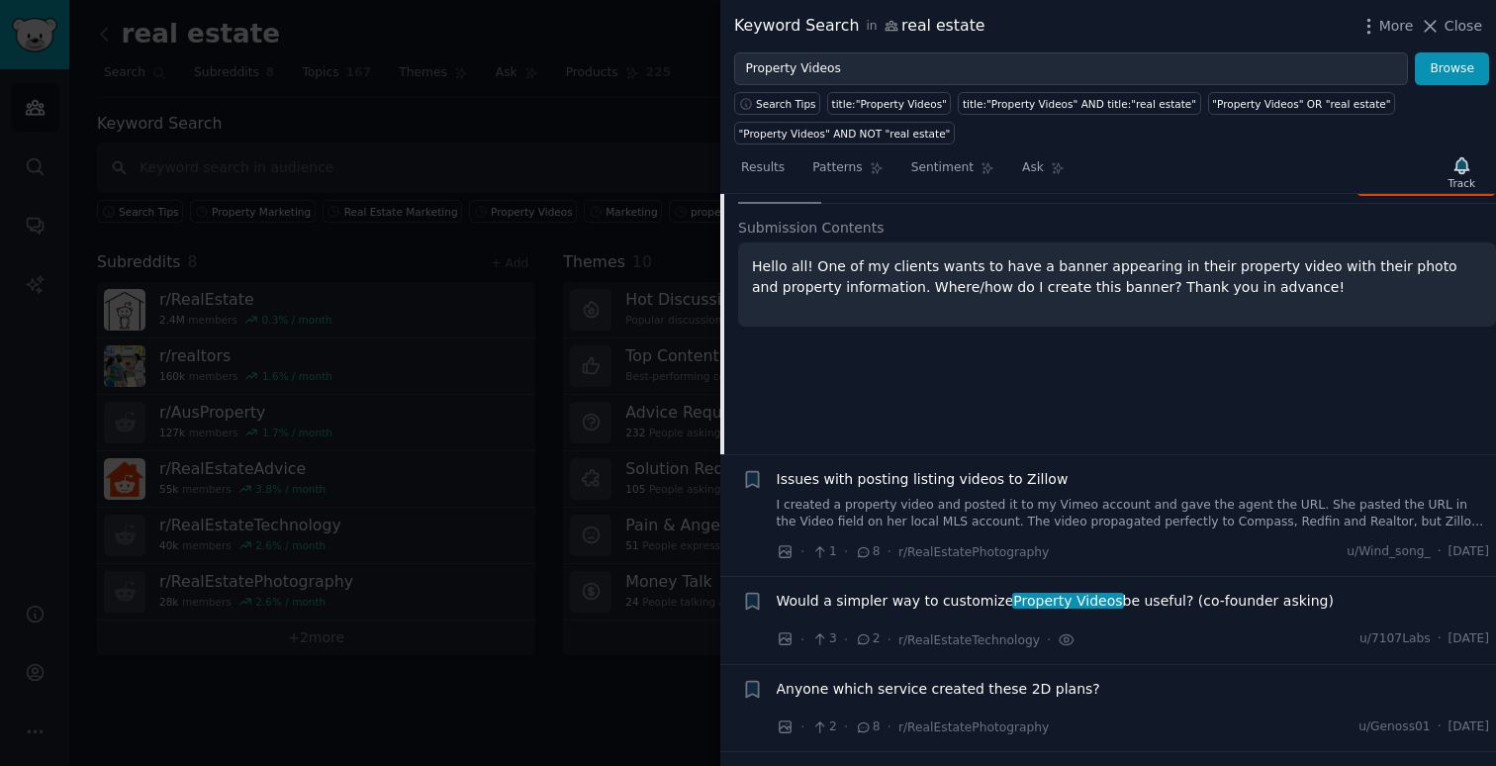
scroll to position [699, 0]
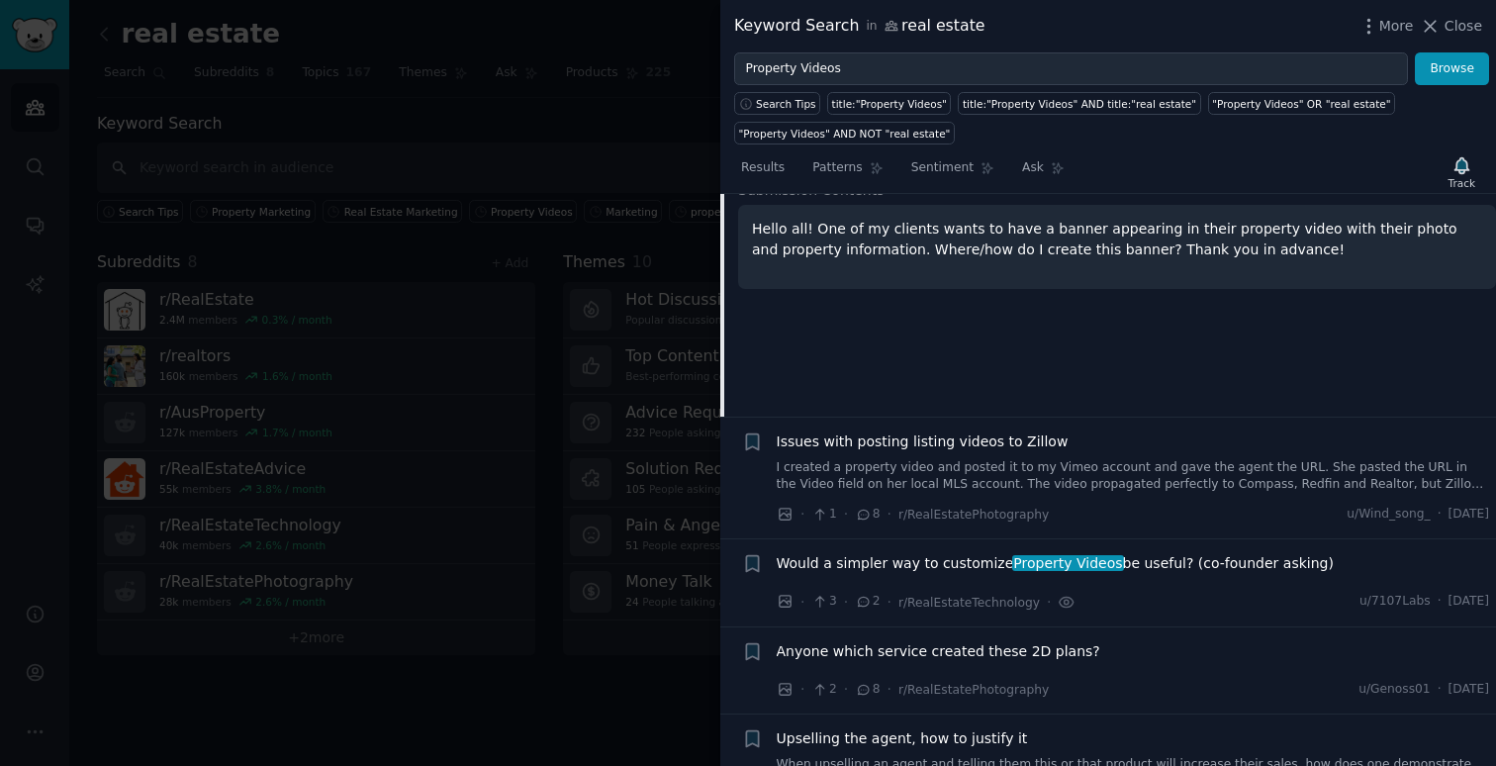
click at [922, 574] on div "Would a simpler way to customize Property Videos be useful? (co-founder asking)" at bounding box center [1134, 567] width 714 height 28
click at [922, 569] on span "Would a simpler way to customize Property Videos be useful? (co-founder asking)" at bounding box center [1055, 563] width 557 height 21
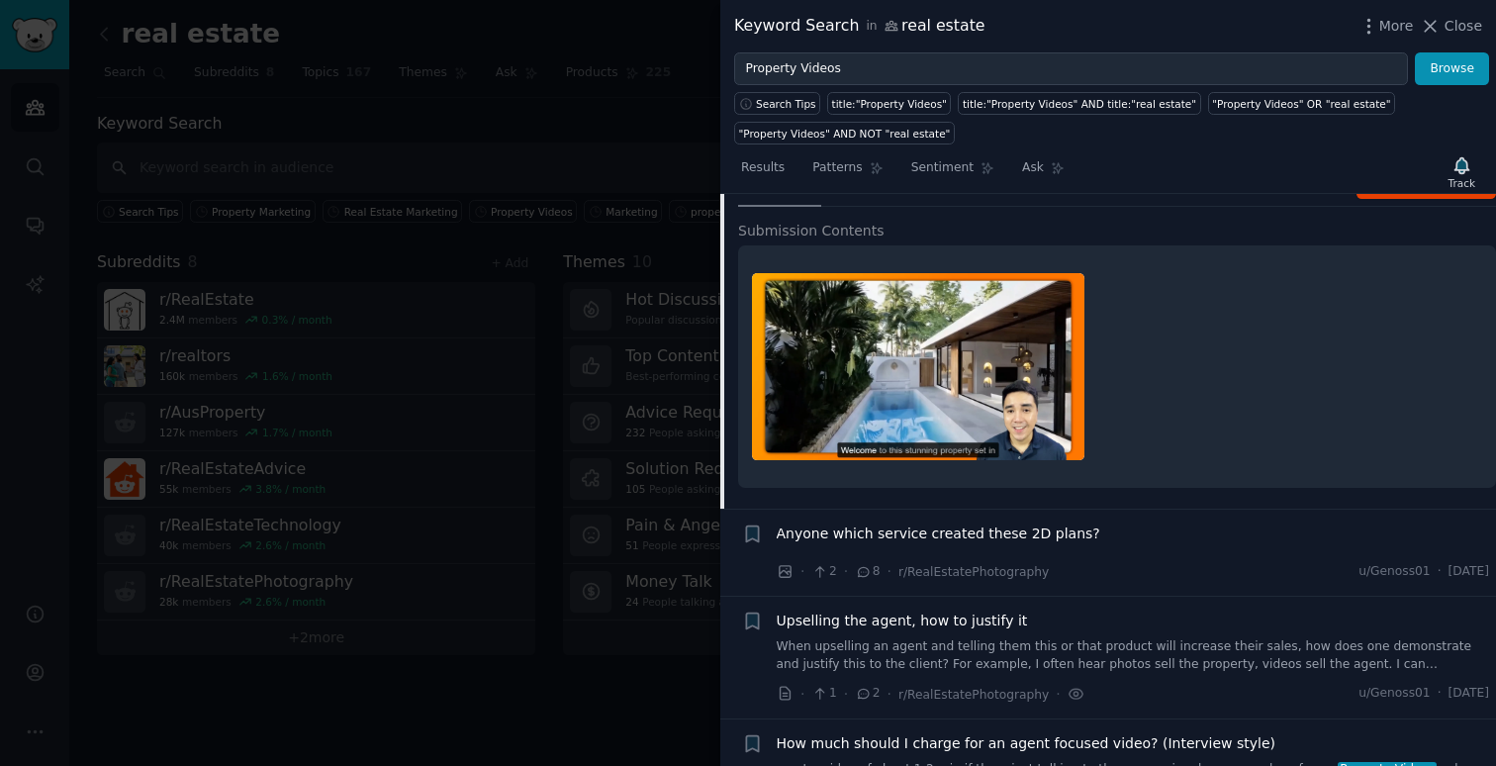
scroll to position [882, 0]
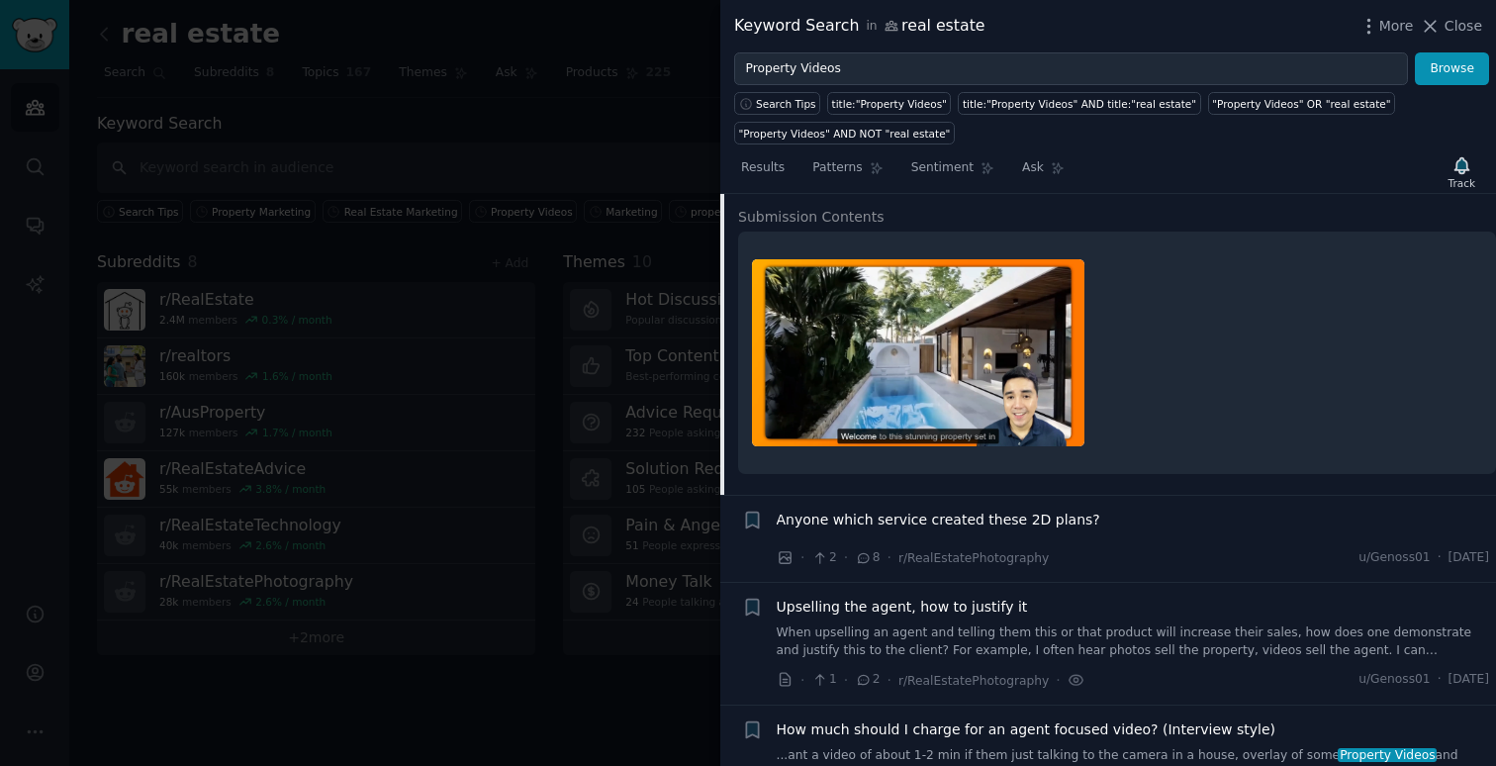
click at [956, 643] on link "When upselling an agent and telling them this or that product will increase the…" at bounding box center [1134, 642] width 714 height 35
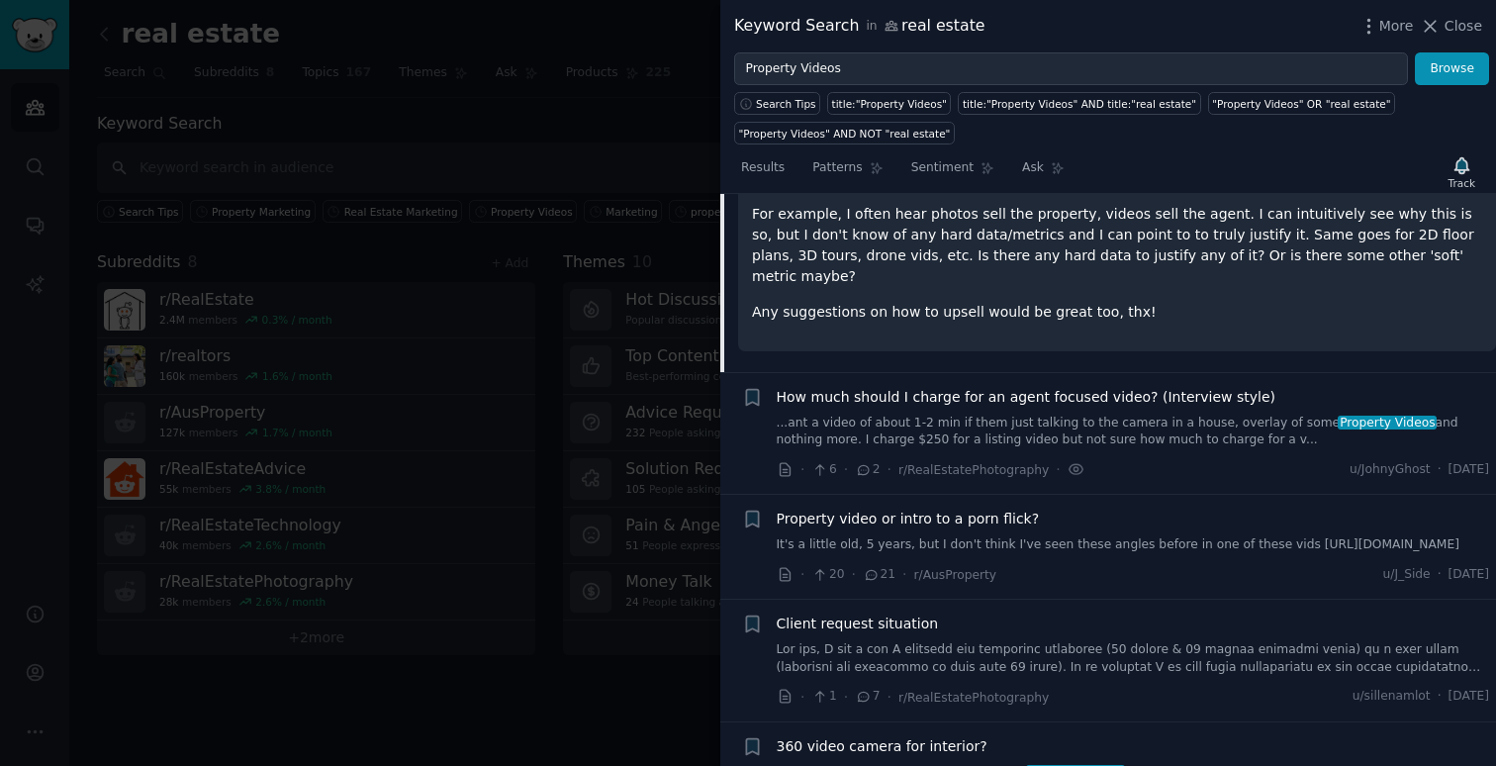
scroll to position [1266, 0]
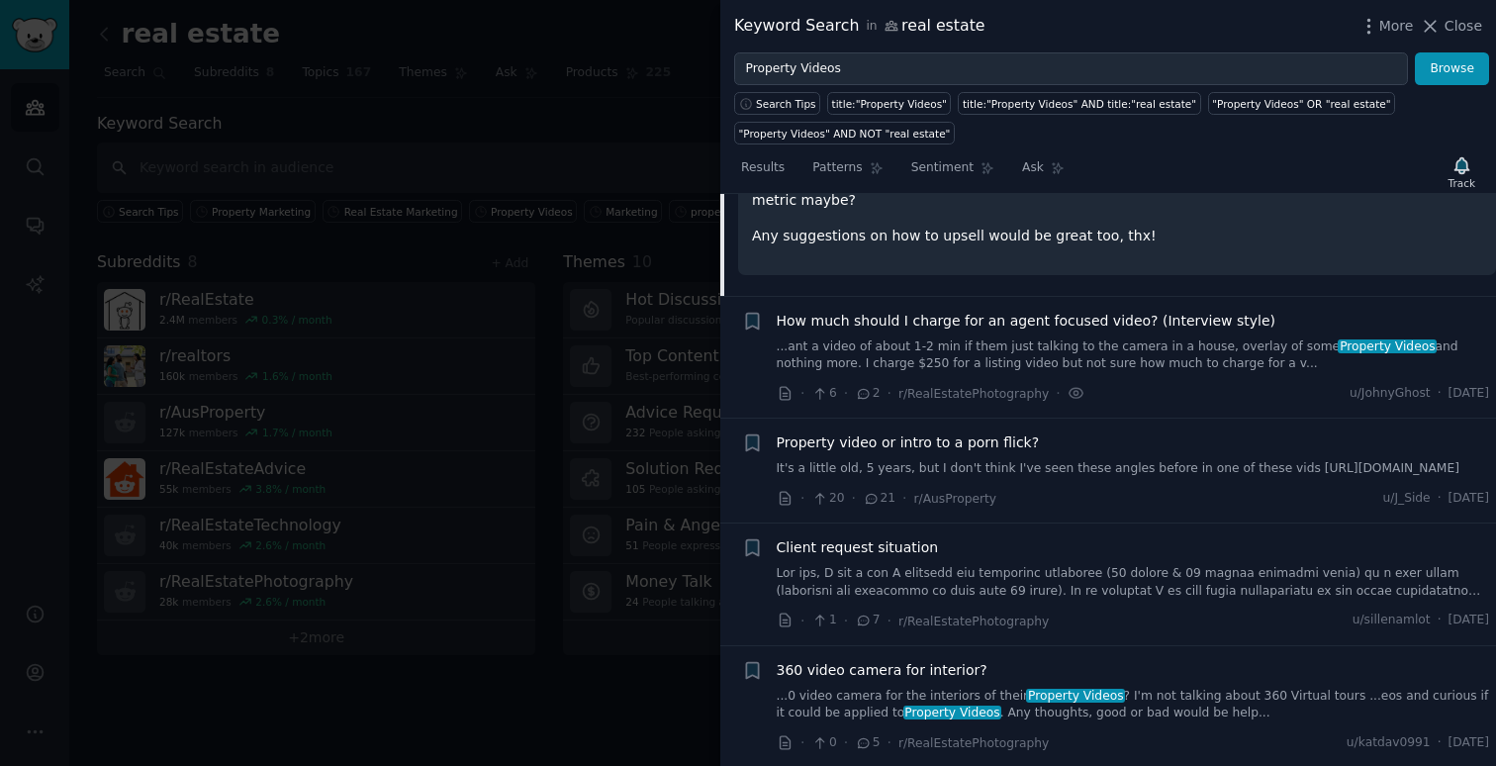
click at [875, 545] on span "Client request situation" at bounding box center [858, 547] width 162 height 21
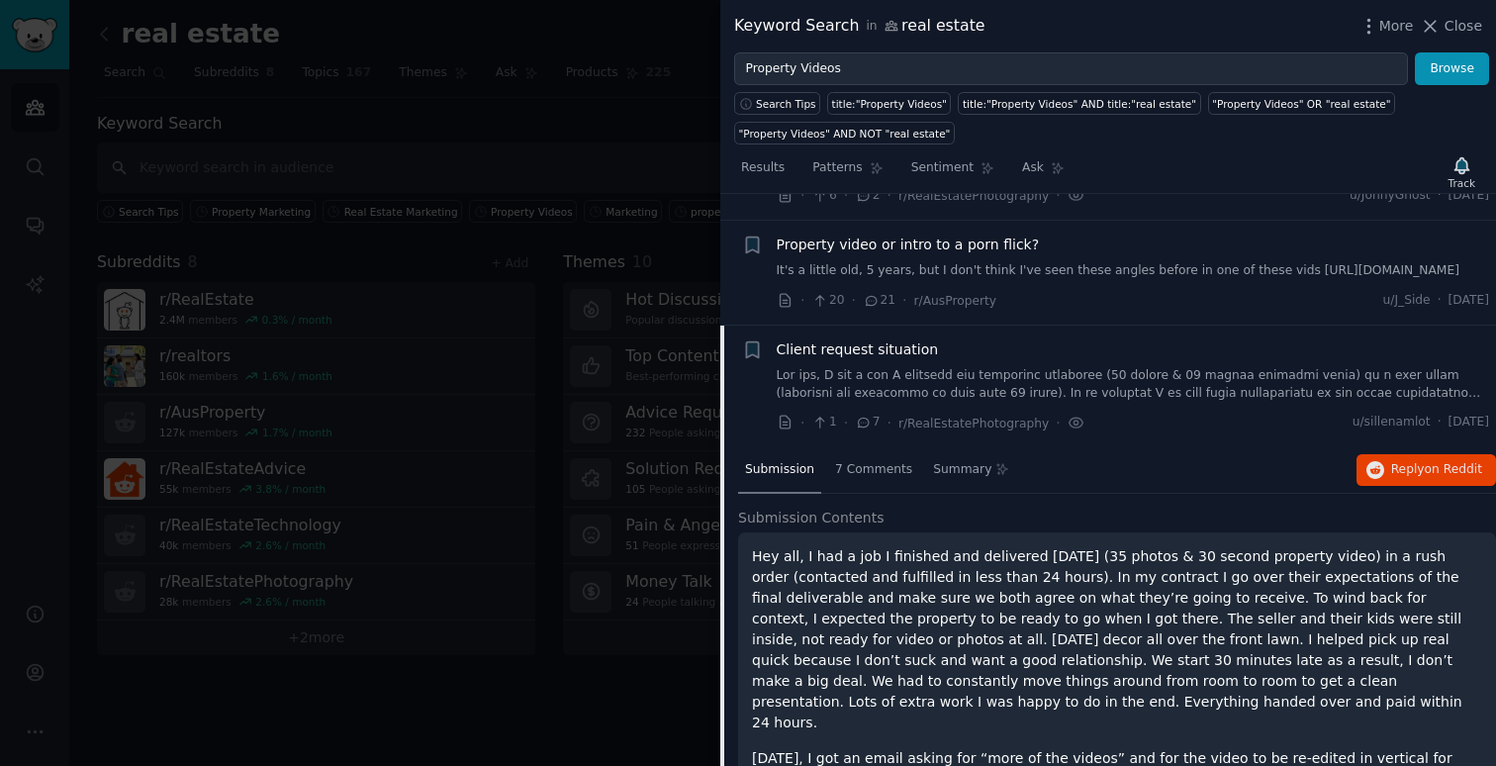
scroll to position [1108, 0]
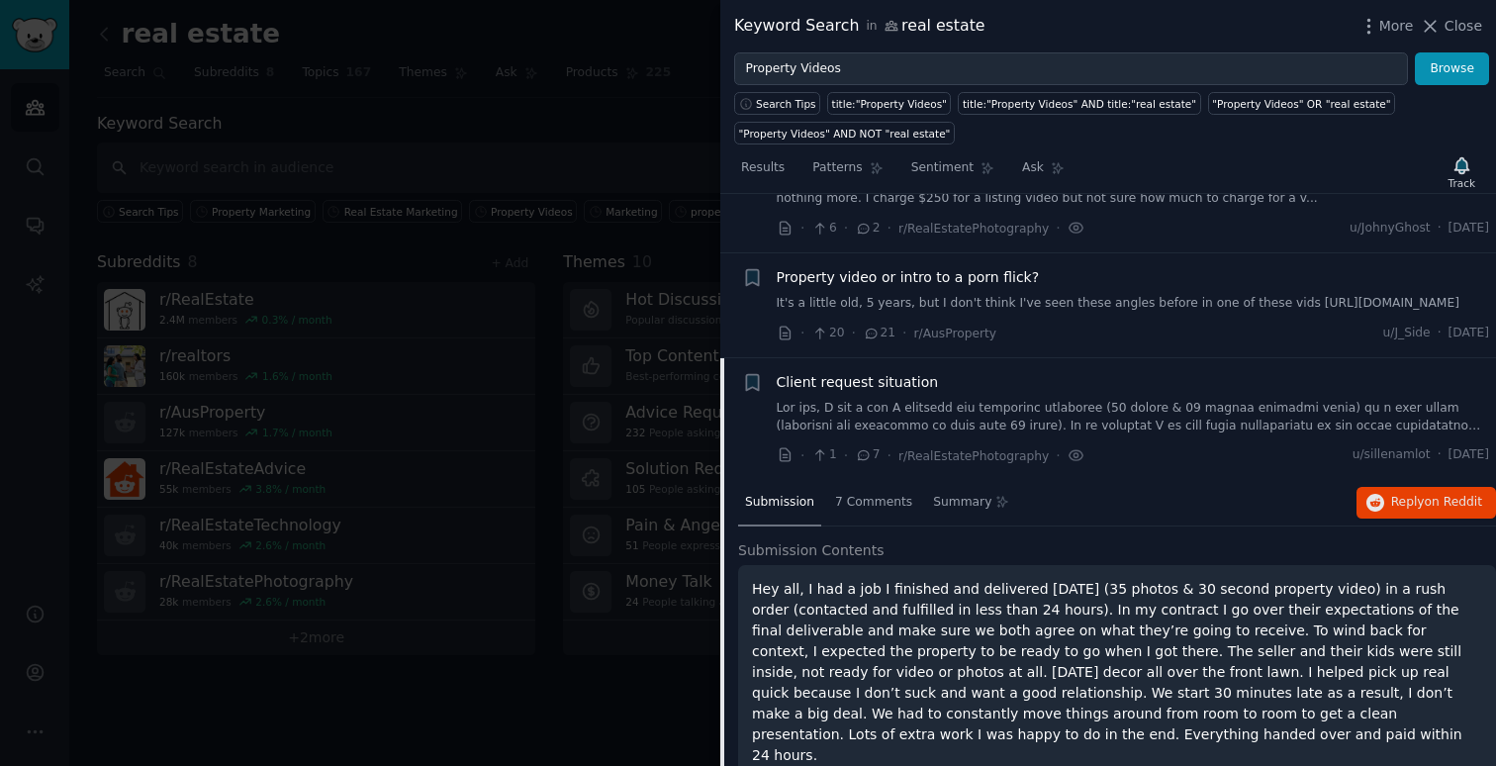
click at [835, 276] on span "Property video or intro to a porn flick?" at bounding box center [908, 277] width 263 height 21
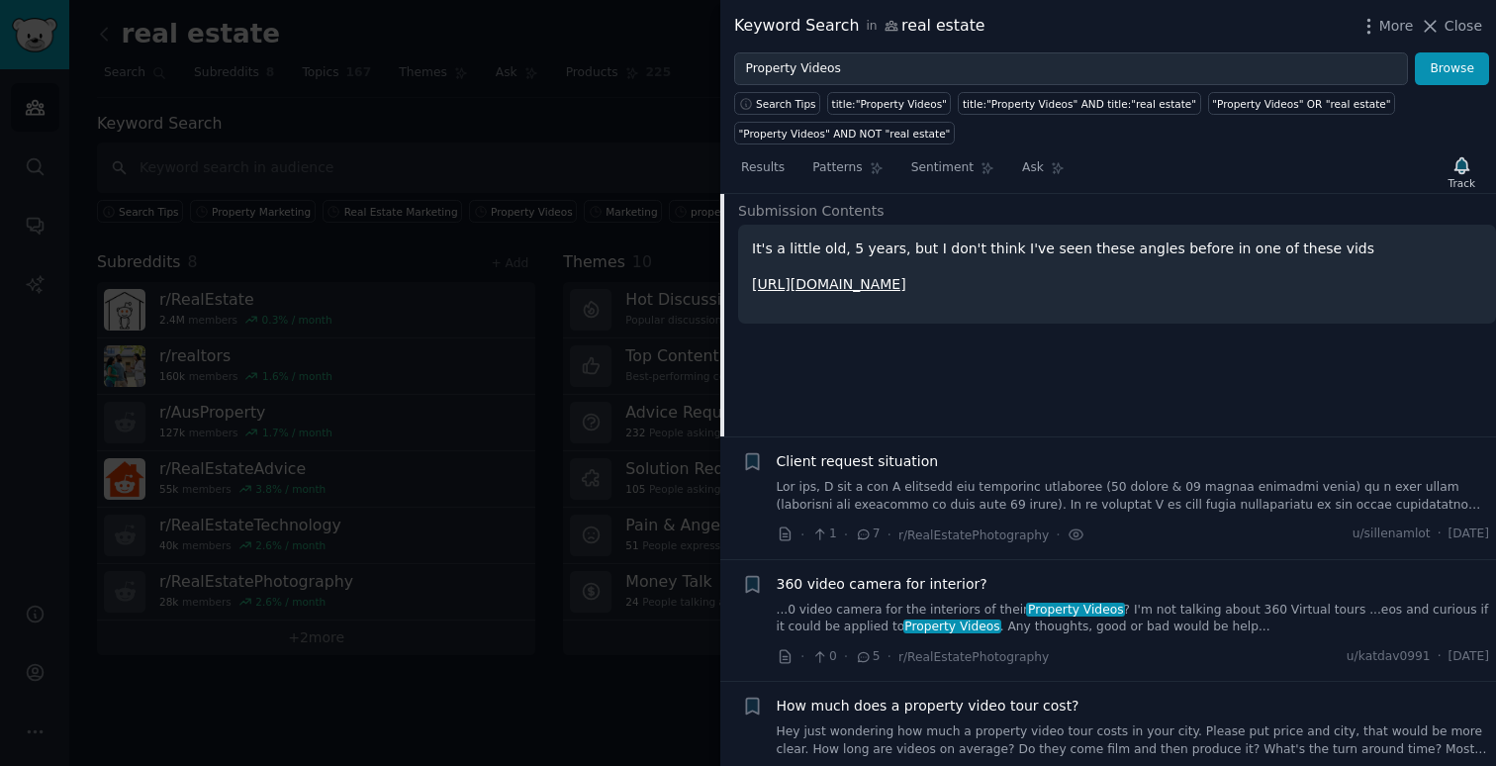
scroll to position [1342, 0]
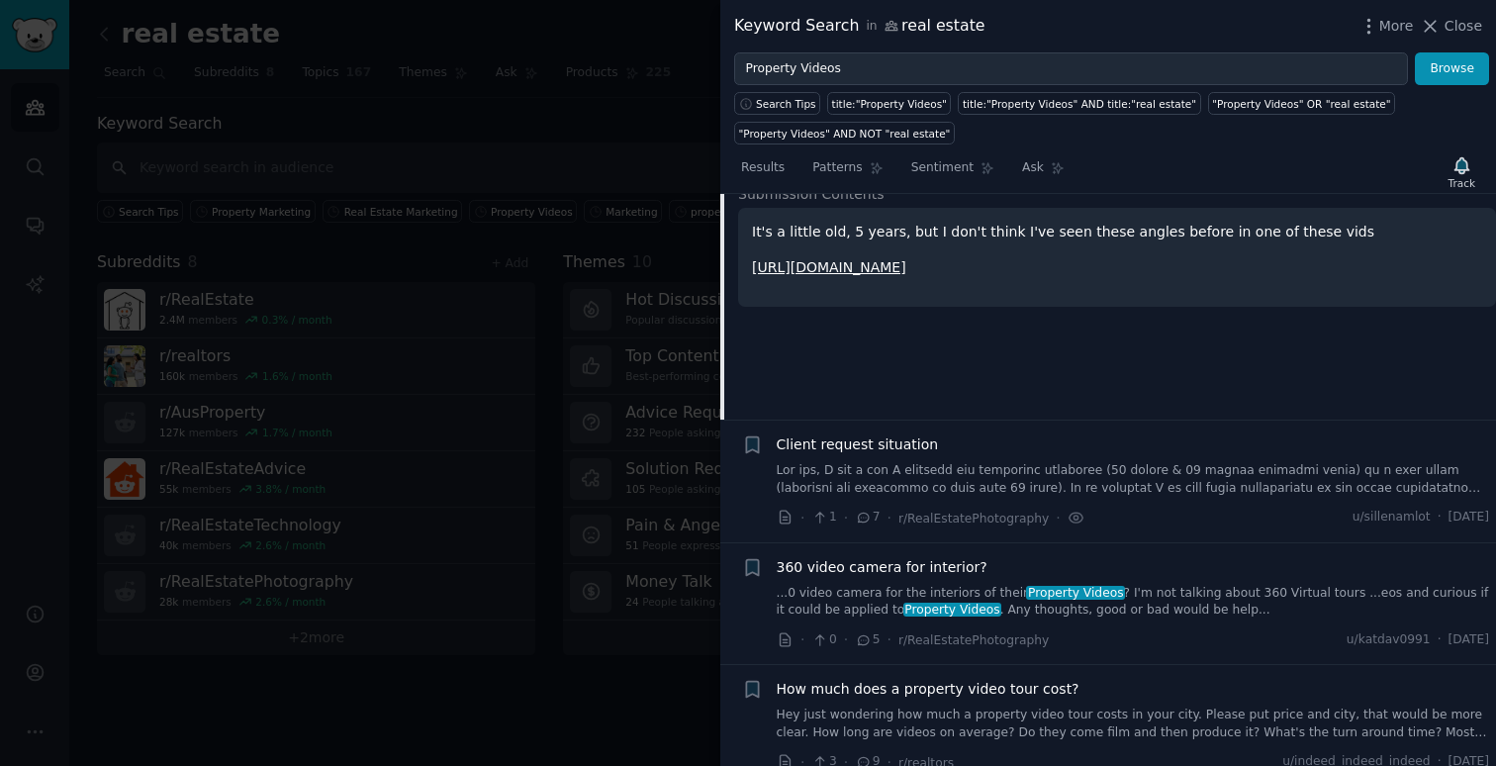
click at [500, 309] on div at bounding box center [748, 383] width 1496 height 766
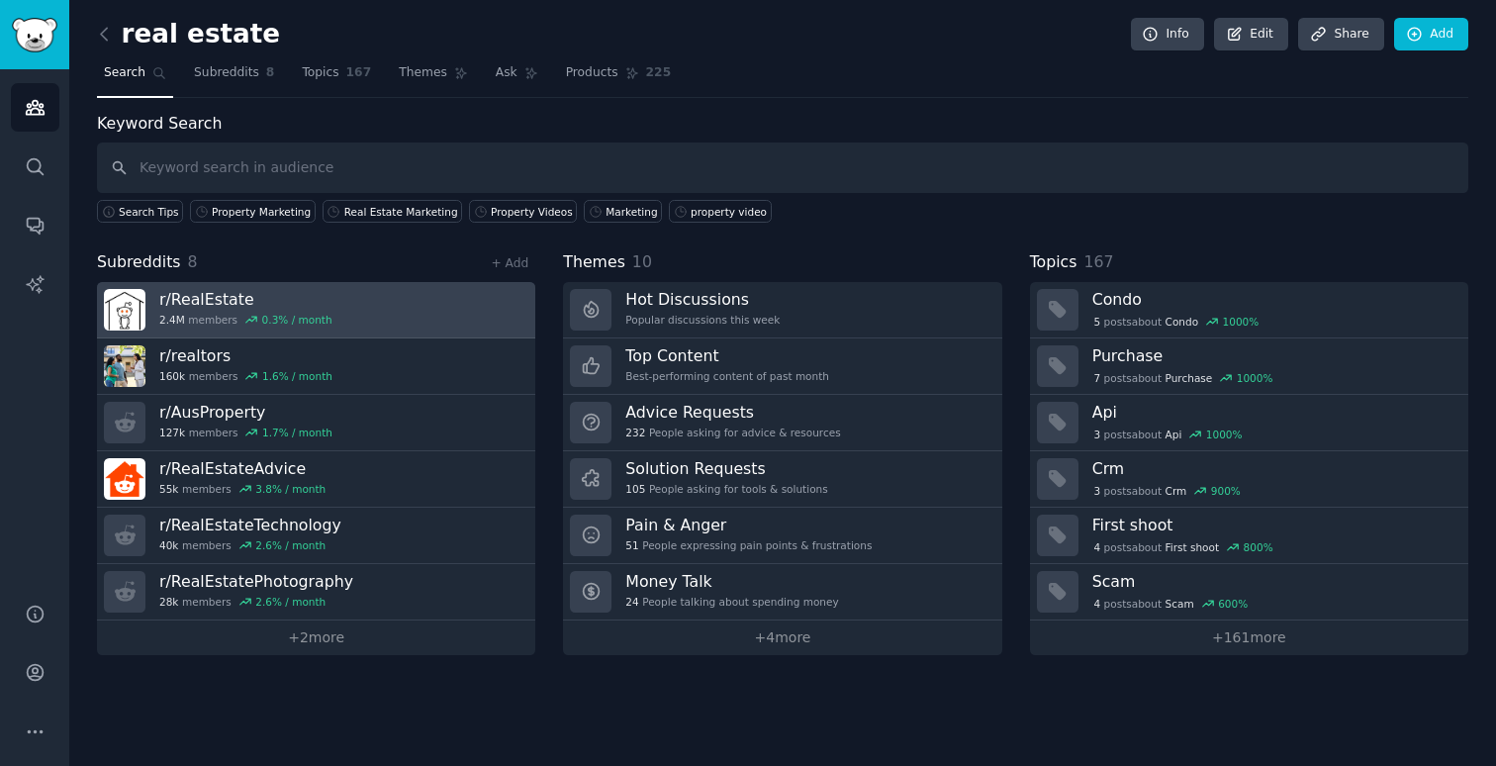
click at [424, 284] on link "r/ RealEstate 2.4M members 0.3 % / month" at bounding box center [316, 310] width 438 height 56
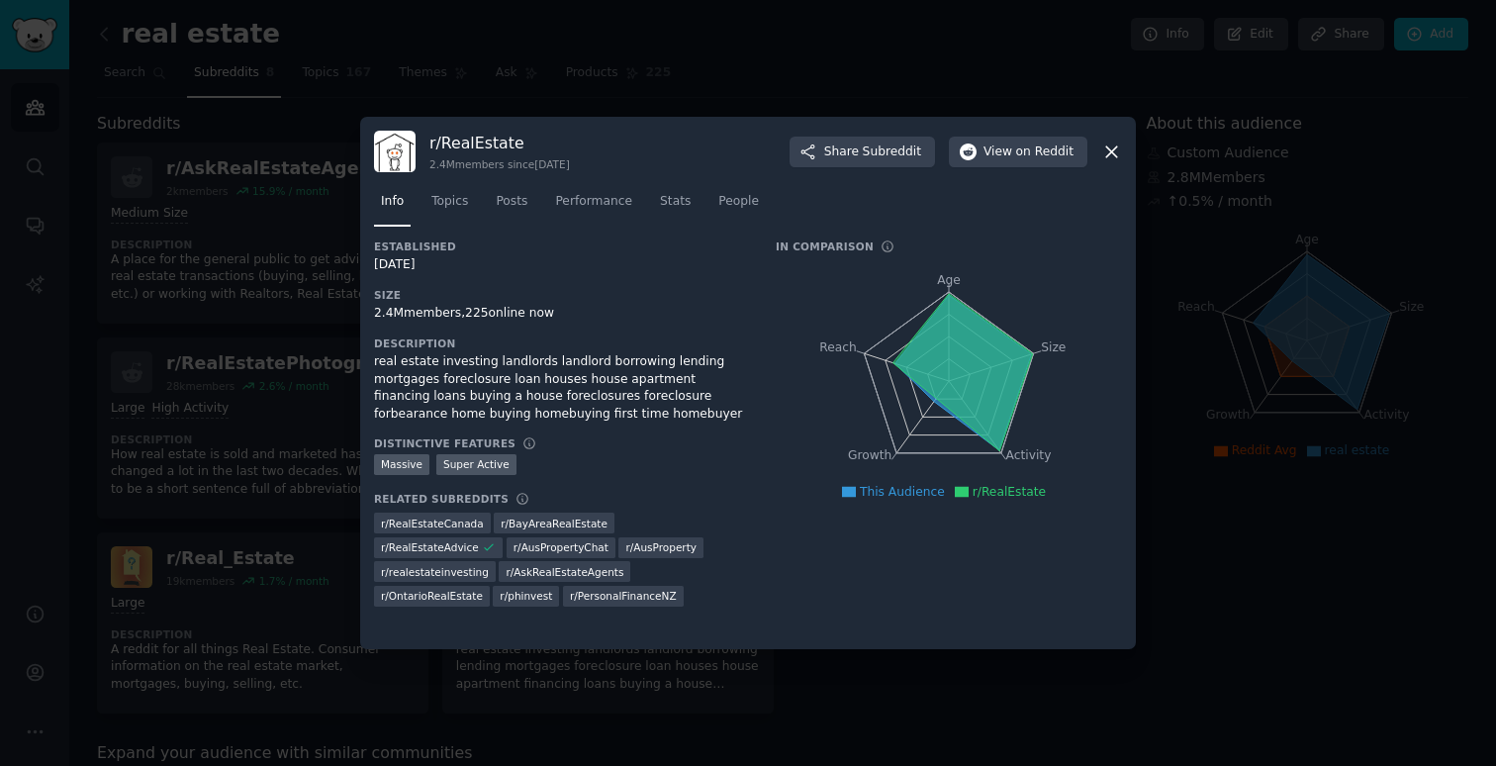
click at [1123, 153] on div "r/ RealEstate 2.4M members since 06/11/2008 Share Subreddit View on Reddit Info…" at bounding box center [748, 383] width 776 height 532
click at [1113, 156] on icon at bounding box center [1112, 152] width 21 height 21
